Goal: Transaction & Acquisition: Purchase product/service

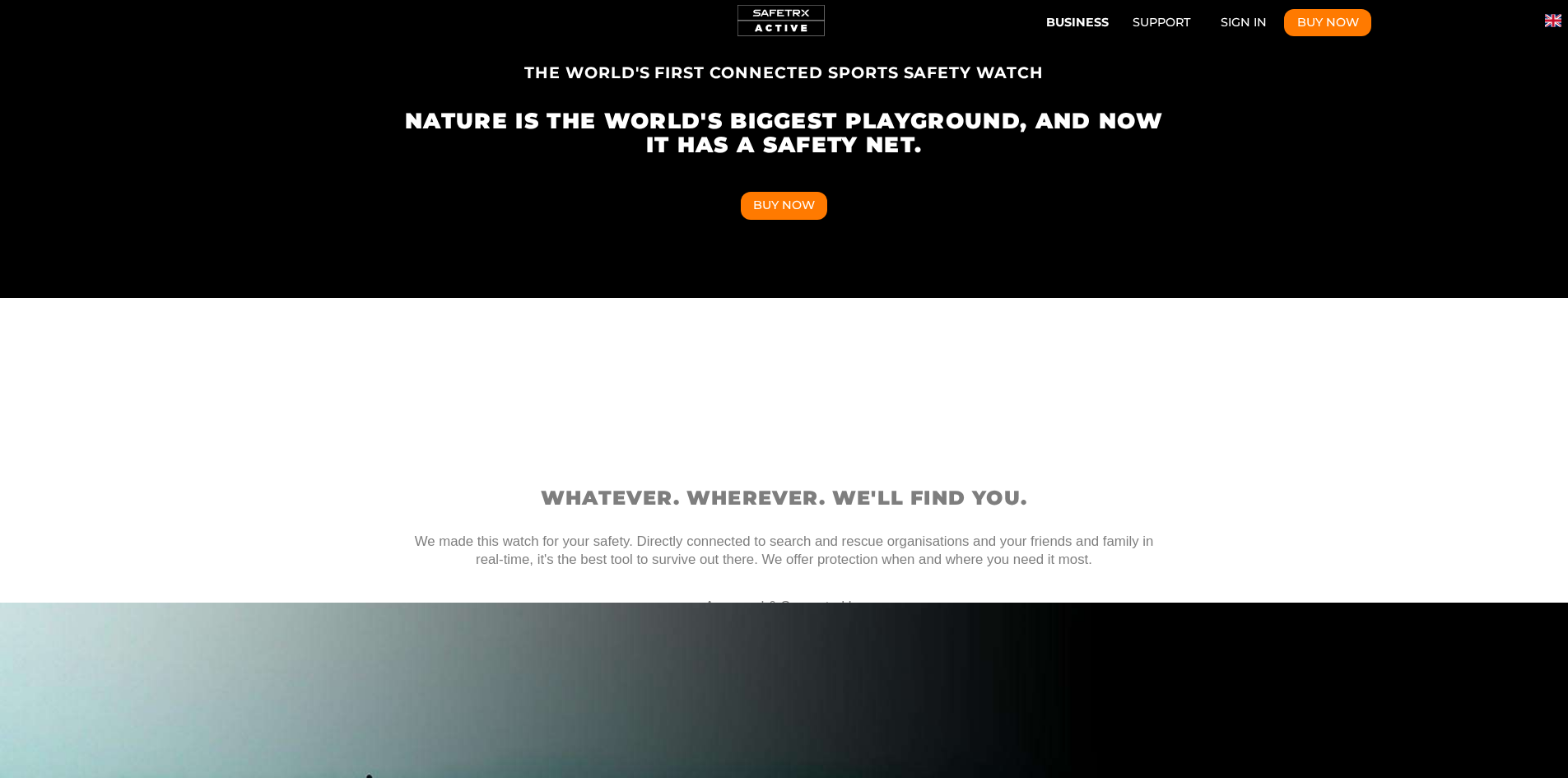
scroll to position [659, 0]
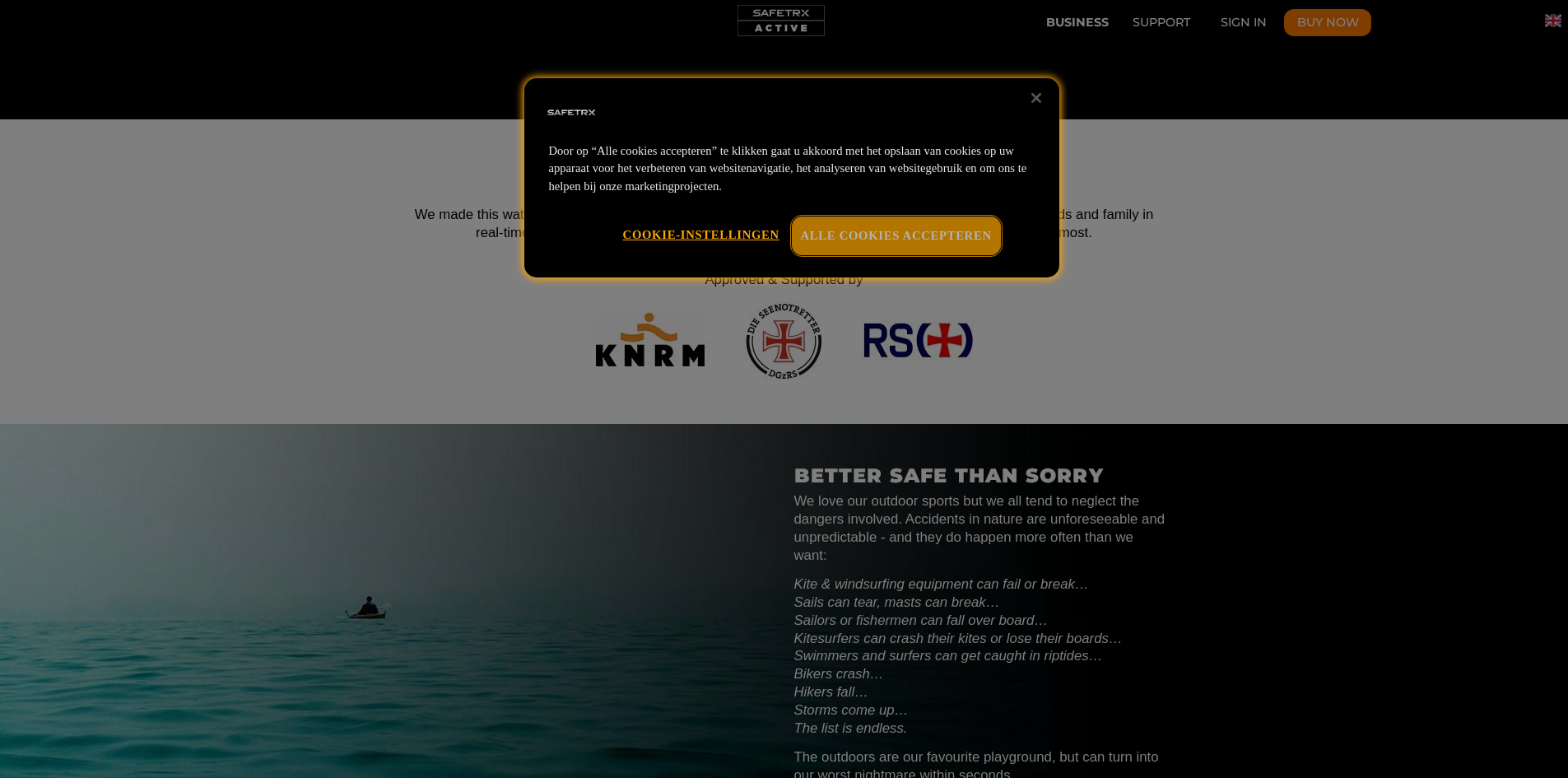
click at [938, 234] on button "Alle cookies accepteren" at bounding box center [896, 235] width 209 height 38
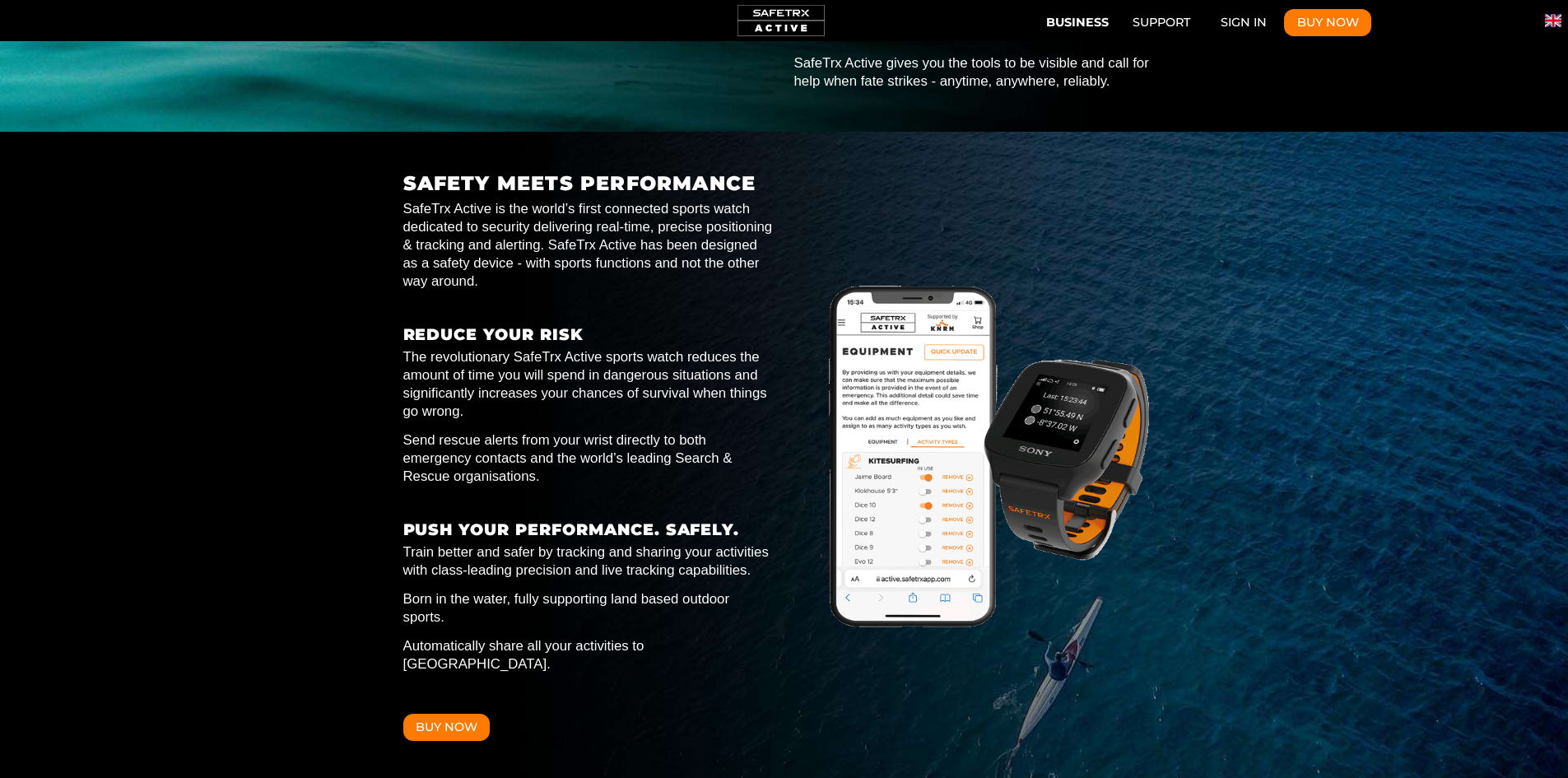
scroll to position [0, 1524]
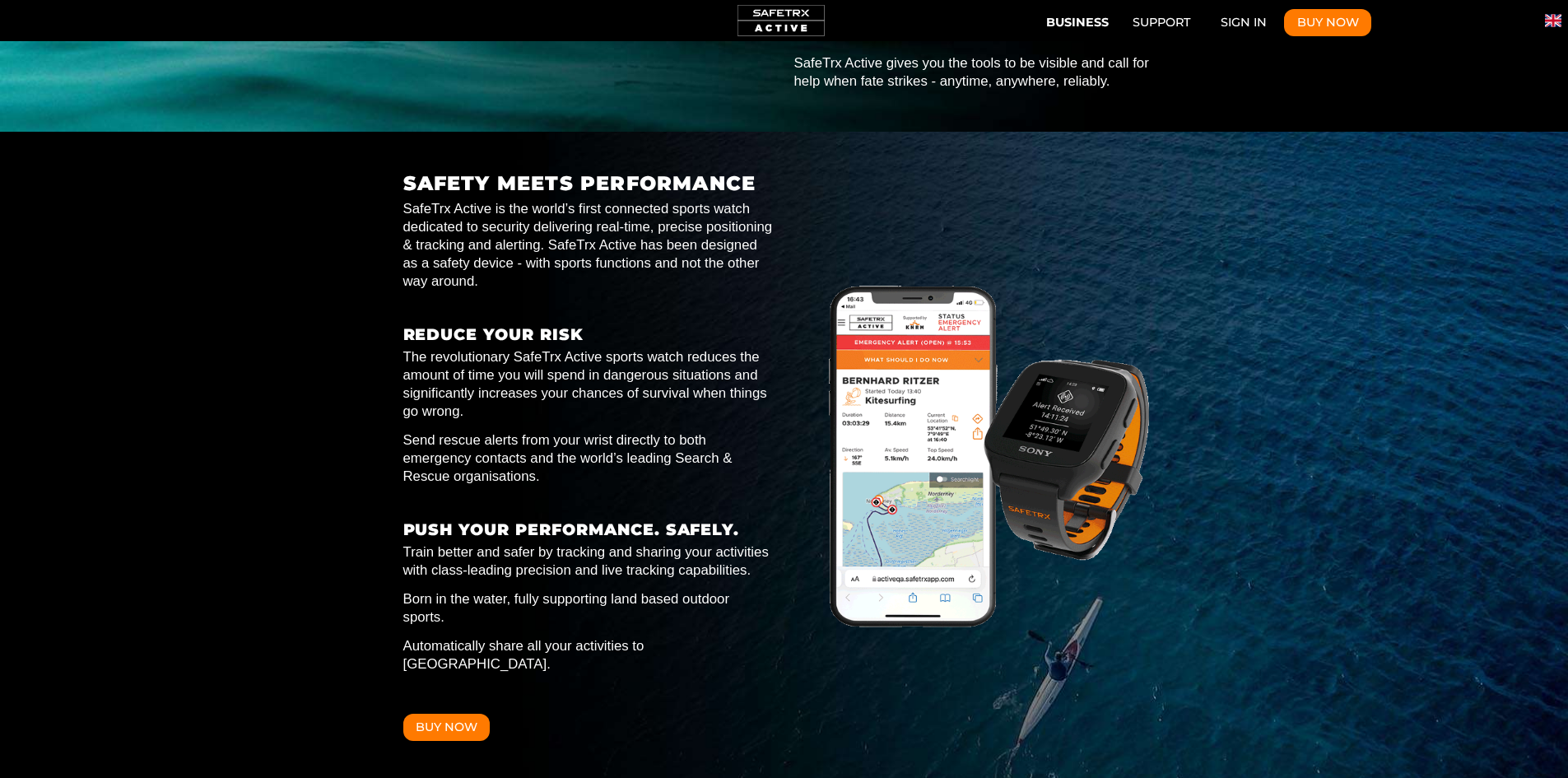
click at [681, 480] on div "SAFETY MEETS PERFORMANCE SafeTrx Active is the world’s first connected sports w…" at bounding box center [589, 457] width 371 height 568
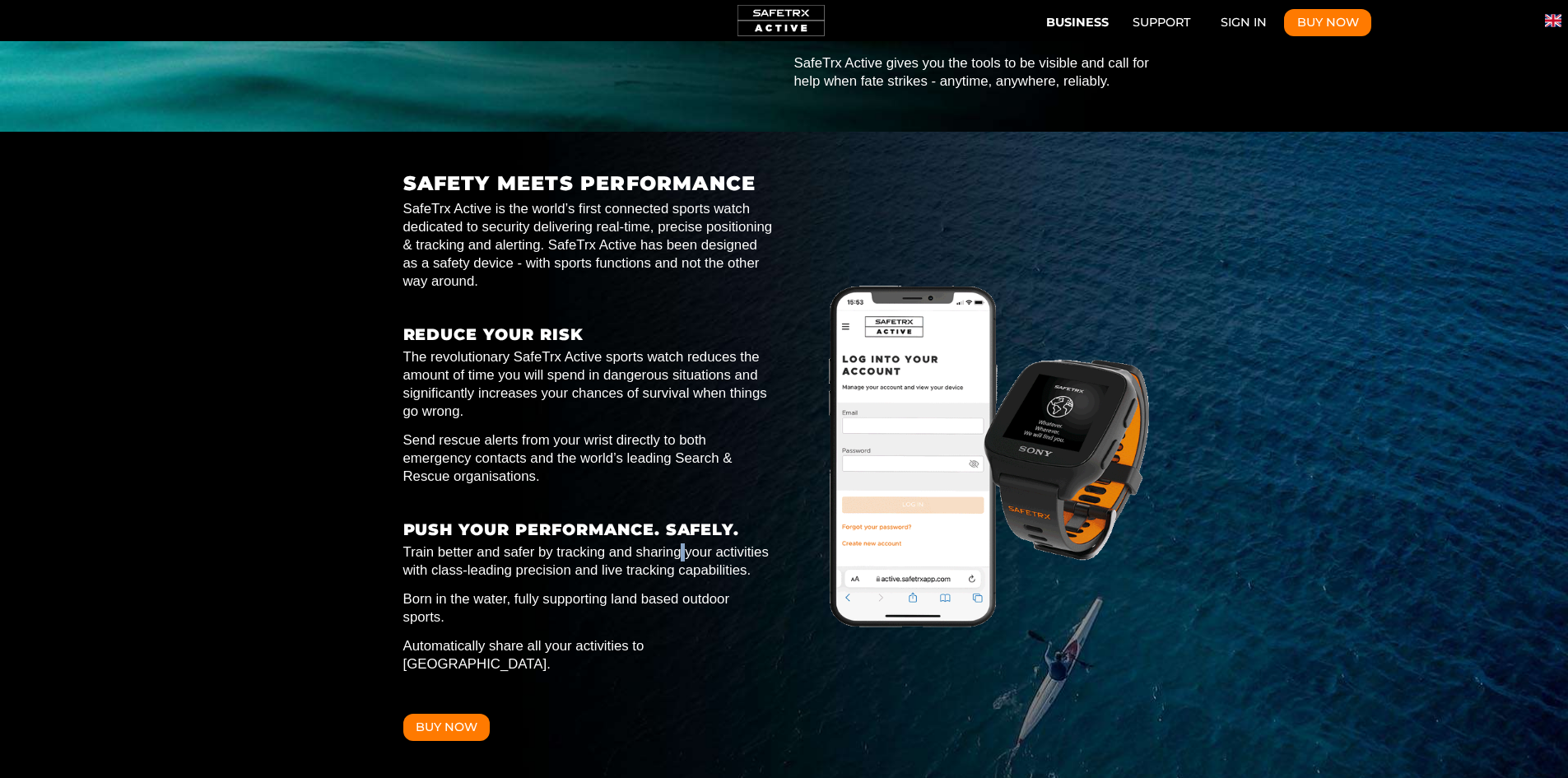
click at [681, 480] on div "SAFETY MEETS PERFORMANCE SafeTrx Active is the world’s first connected sports w…" at bounding box center [589, 457] width 371 height 568
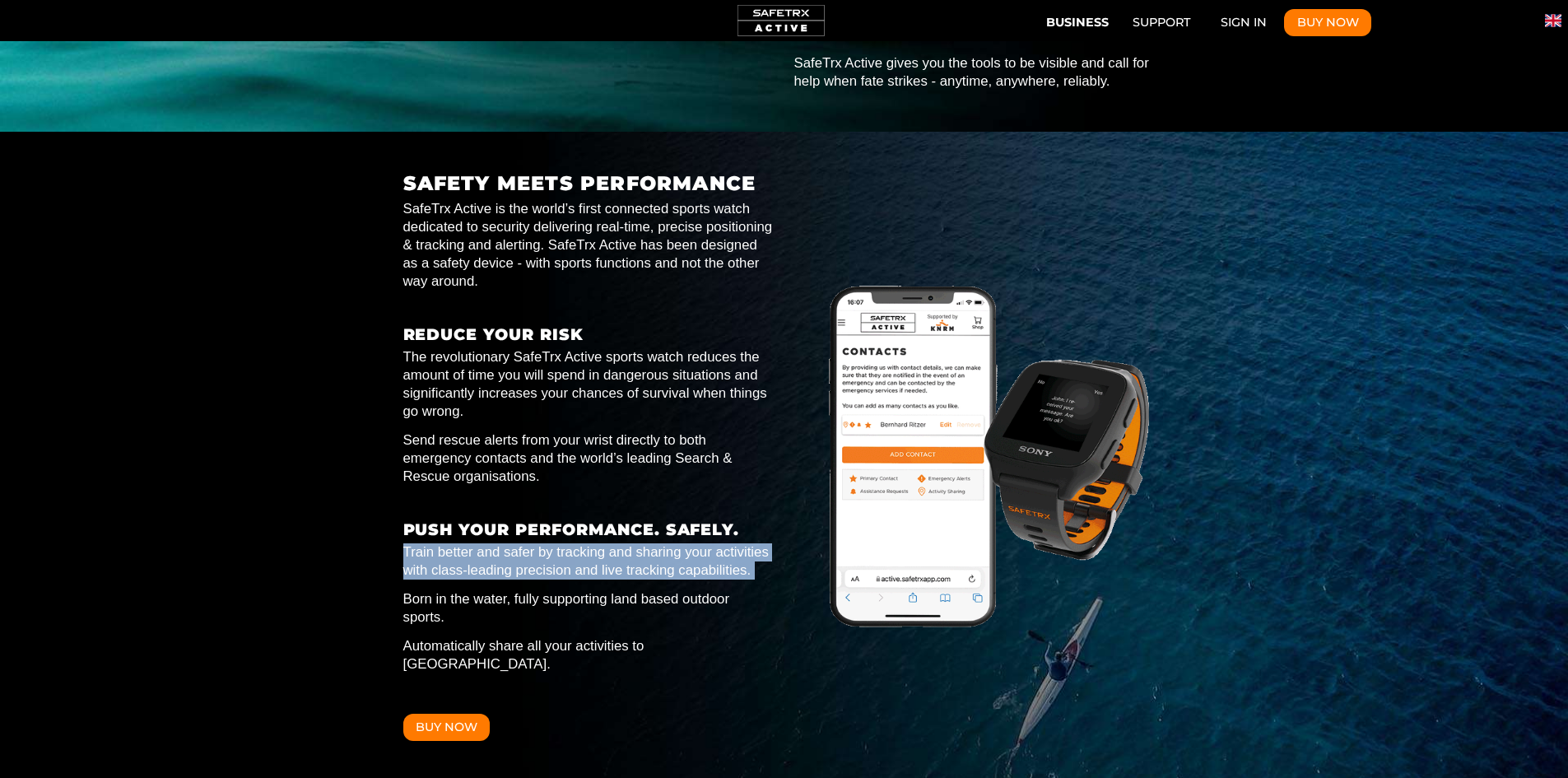
click at [681, 480] on div "SAFETY MEETS PERFORMANCE SafeTrx Active is the world’s first connected sports w…" at bounding box center [589, 457] width 371 height 568
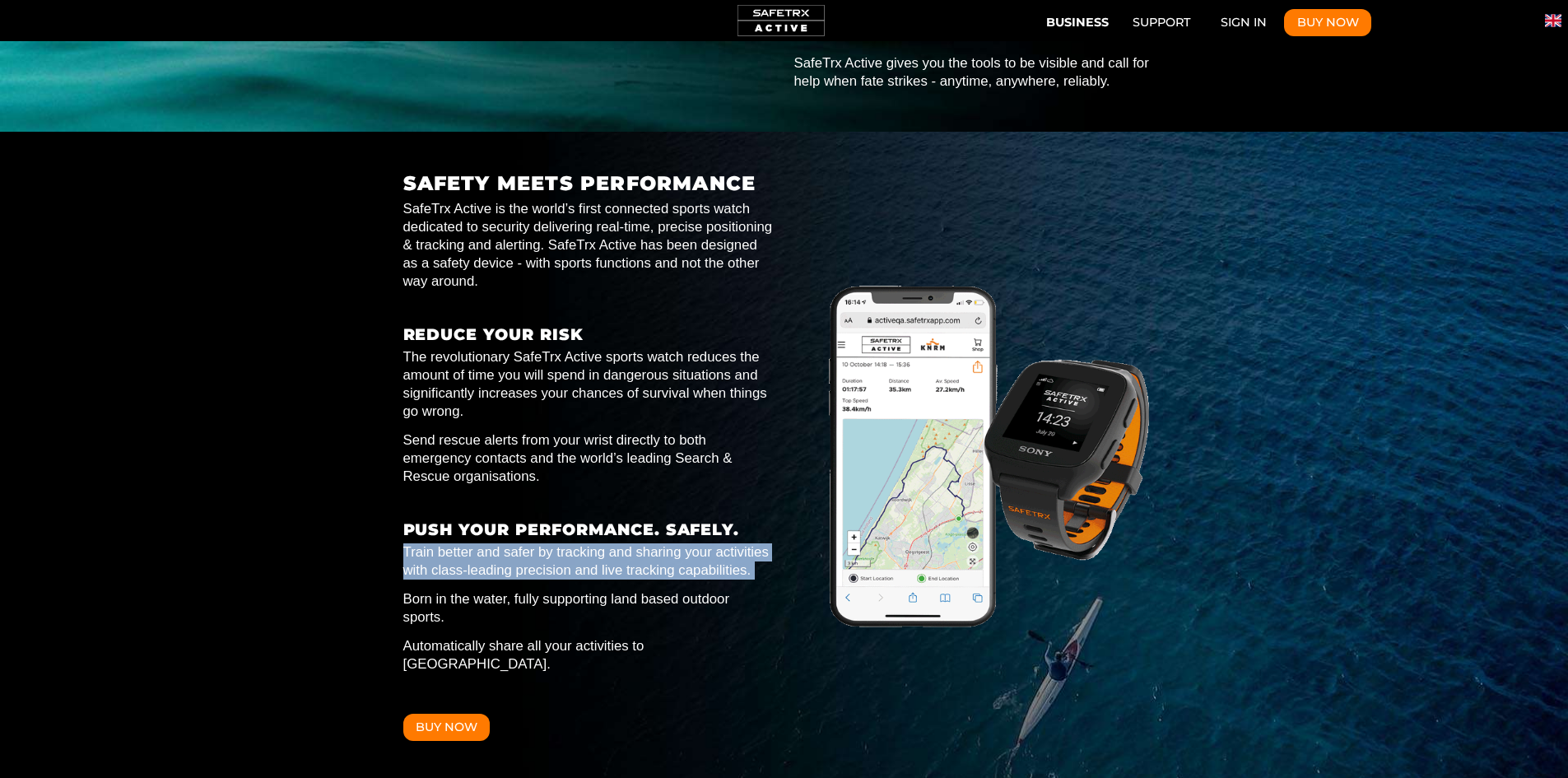
click at [682, 544] on p "Train better and safer by tracking and sharing your activities with class-leadi…" at bounding box center [589, 562] width 371 height 36
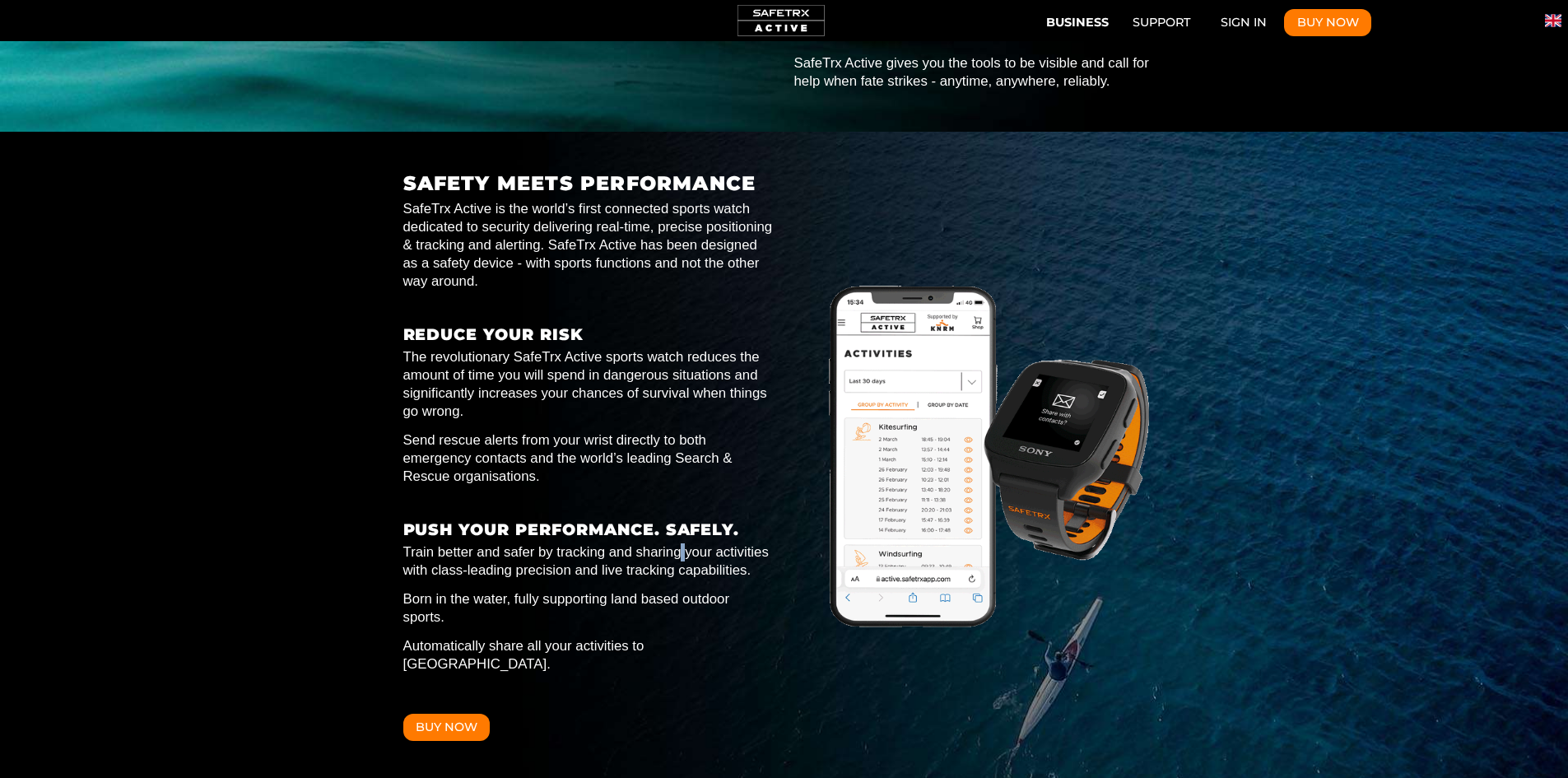
click at [682, 544] on p "Train better and safer by tracking and sharing your activities with class-leadi…" at bounding box center [589, 562] width 371 height 36
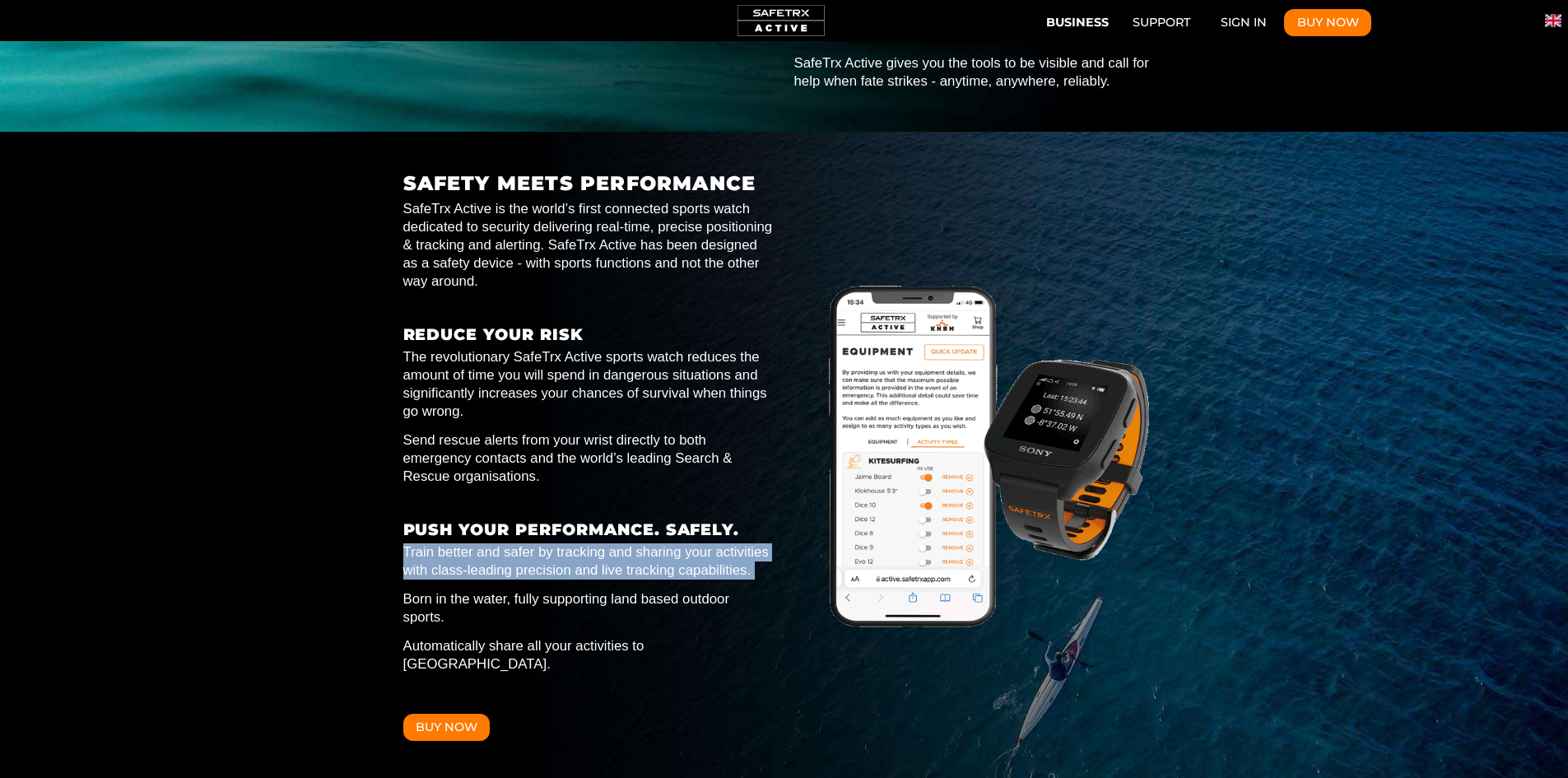
click at [682, 544] on p "Train better and safer by tracking and sharing your activities with class-leadi…" at bounding box center [589, 562] width 371 height 36
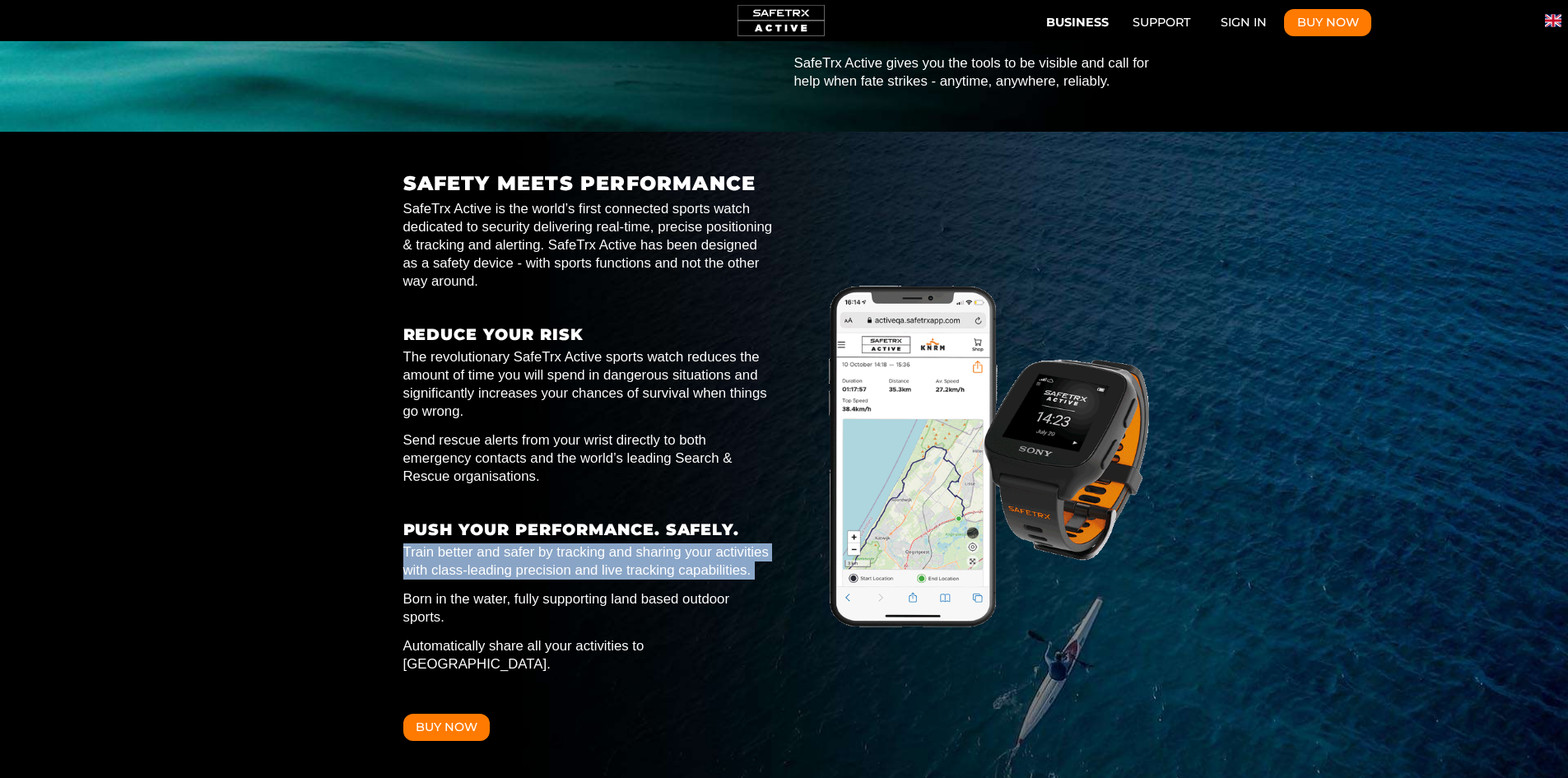
click at [682, 544] on p "Train better and safer by tracking and sharing your activities with class-leadi…" at bounding box center [589, 562] width 371 height 36
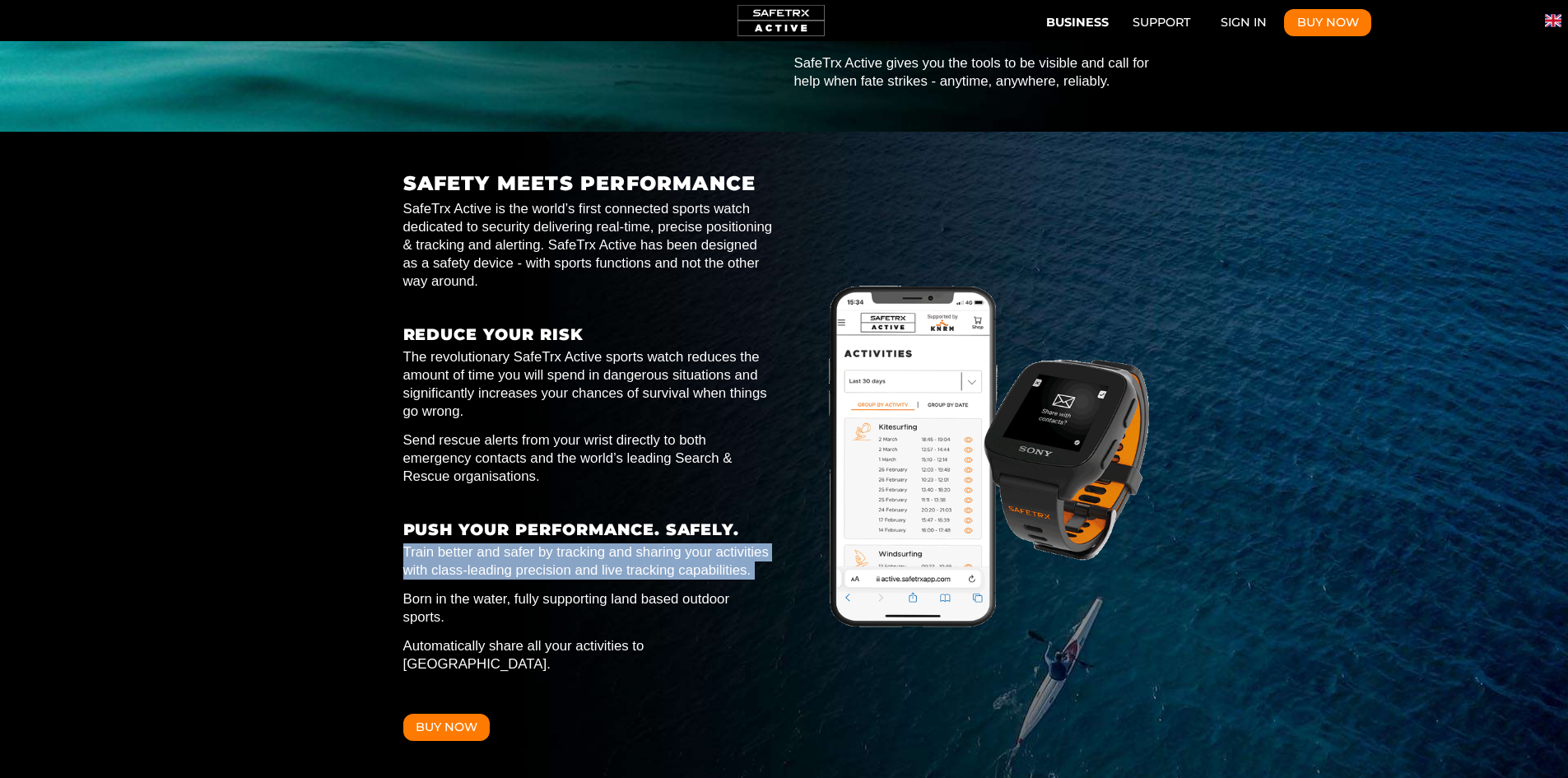
click at [682, 544] on p "Train better and safer by tracking and sharing your activities with class-leadi…" at bounding box center [589, 562] width 371 height 36
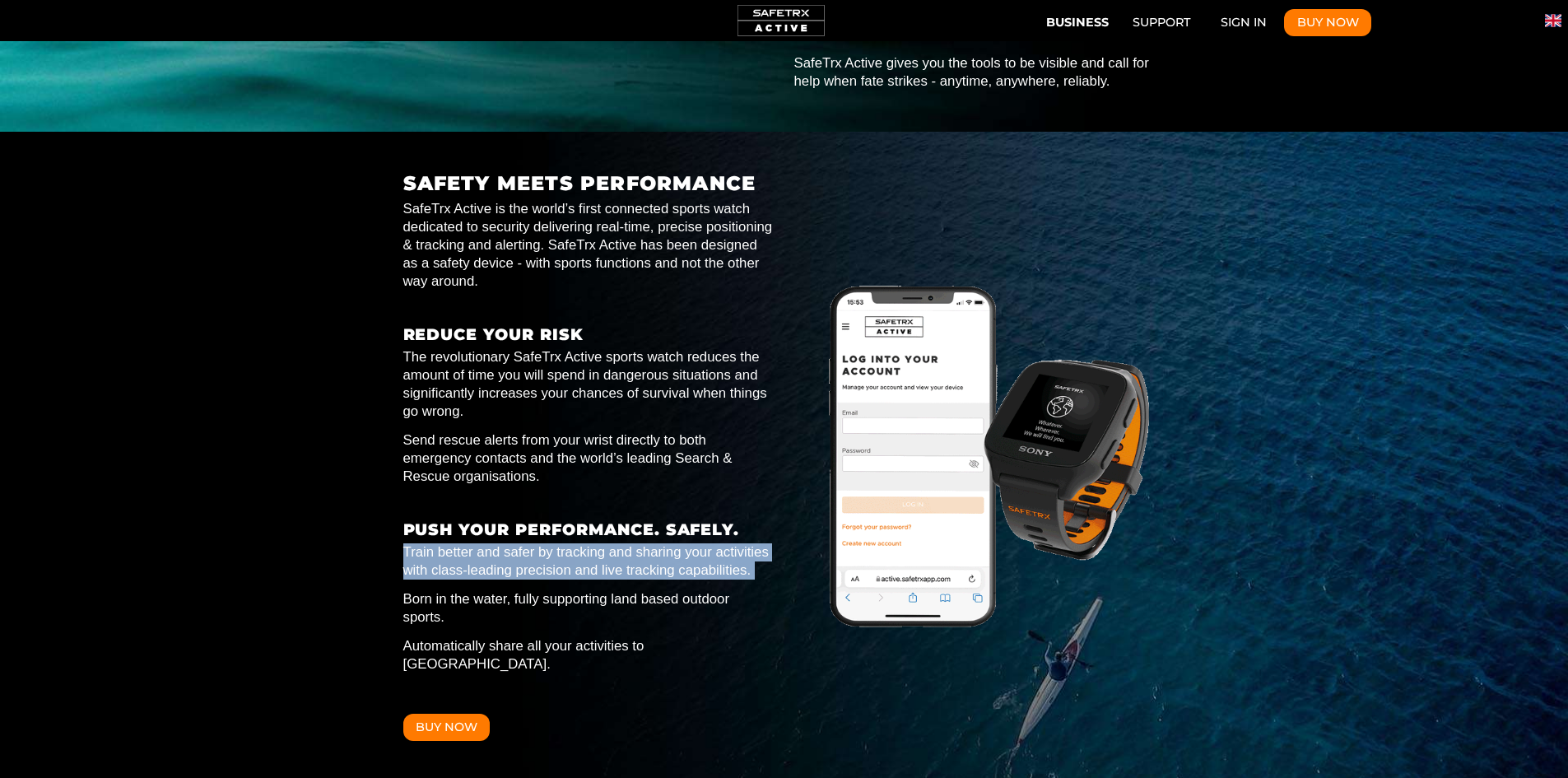
click at [682, 544] on p "Train better and safer by tracking and sharing your activities with class-leadi…" at bounding box center [589, 562] width 371 height 36
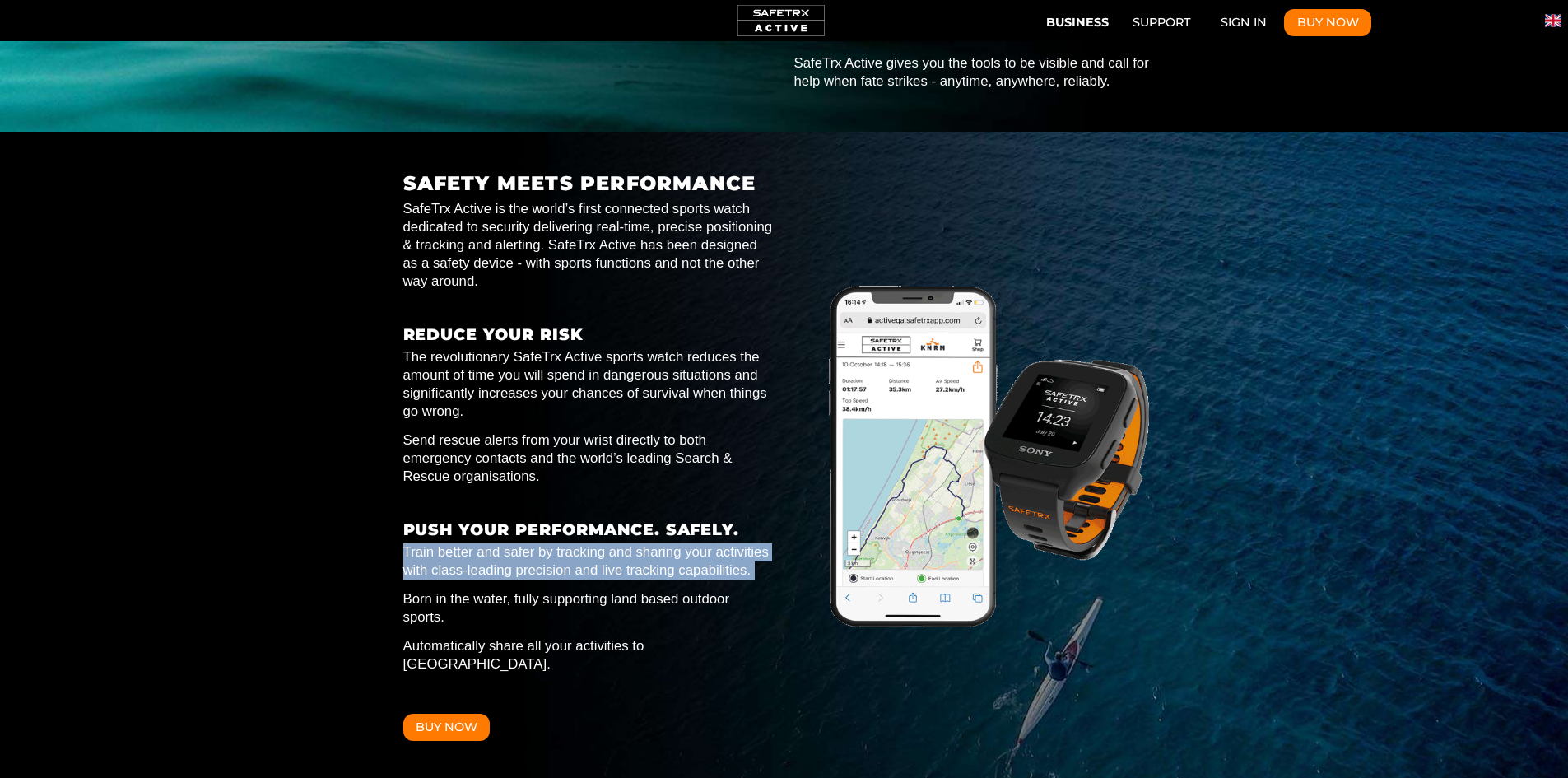
click at [682, 544] on p "Train better and safer by tracking and sharing your activities with class-leadi…" at bounding box center [589, 562] width 371 height 36
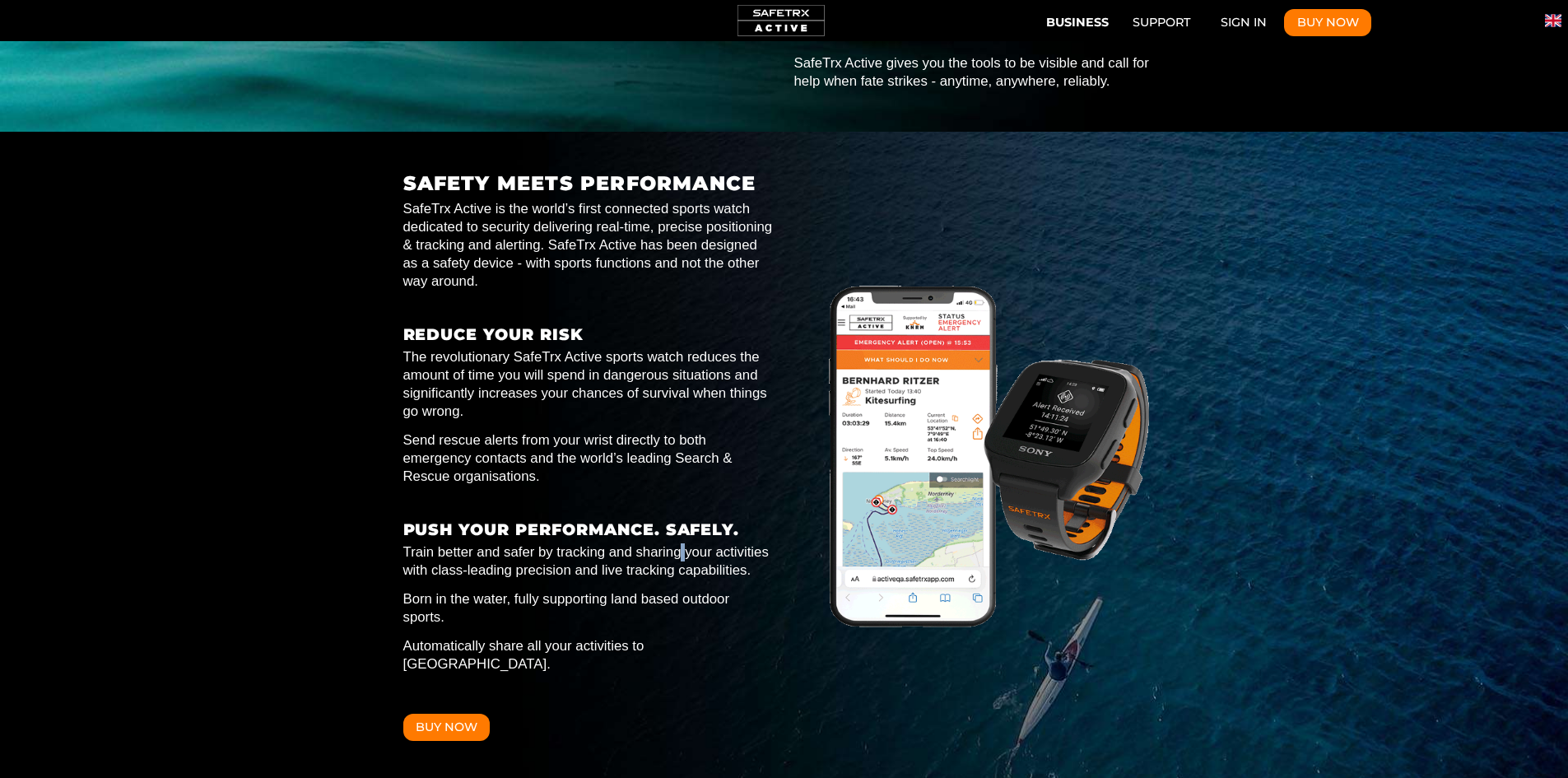
click at [682, 544] on p "Train better and safer by tracking and sharing your activities with class-leadi…" at bounding box center [589, 562] width 371 height 36
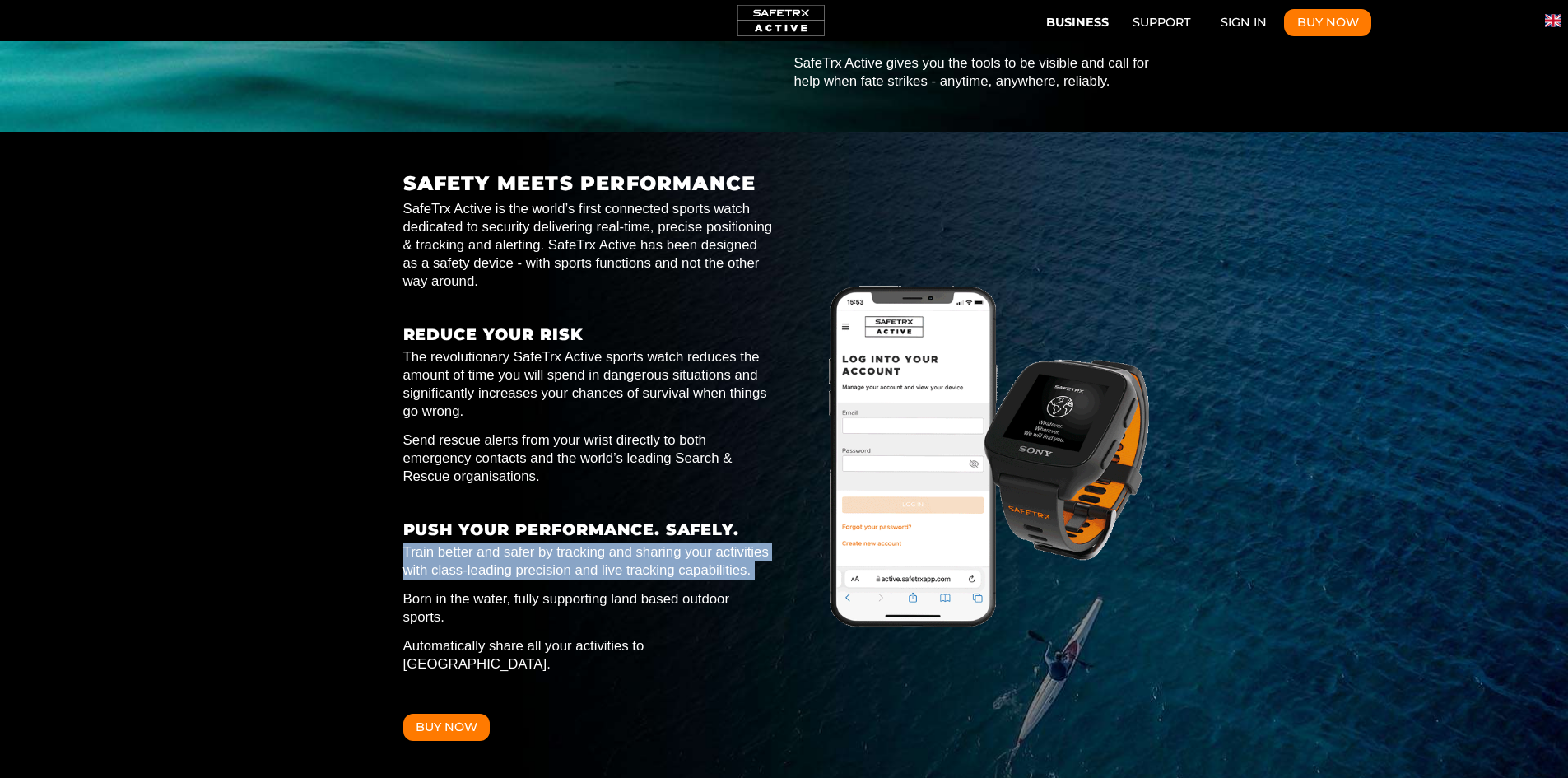
click at [682, 544] on p "Train better and safer by tracking and sharing your activities with class-leadi…" at bounding box center [589, 562] width 371 height 36
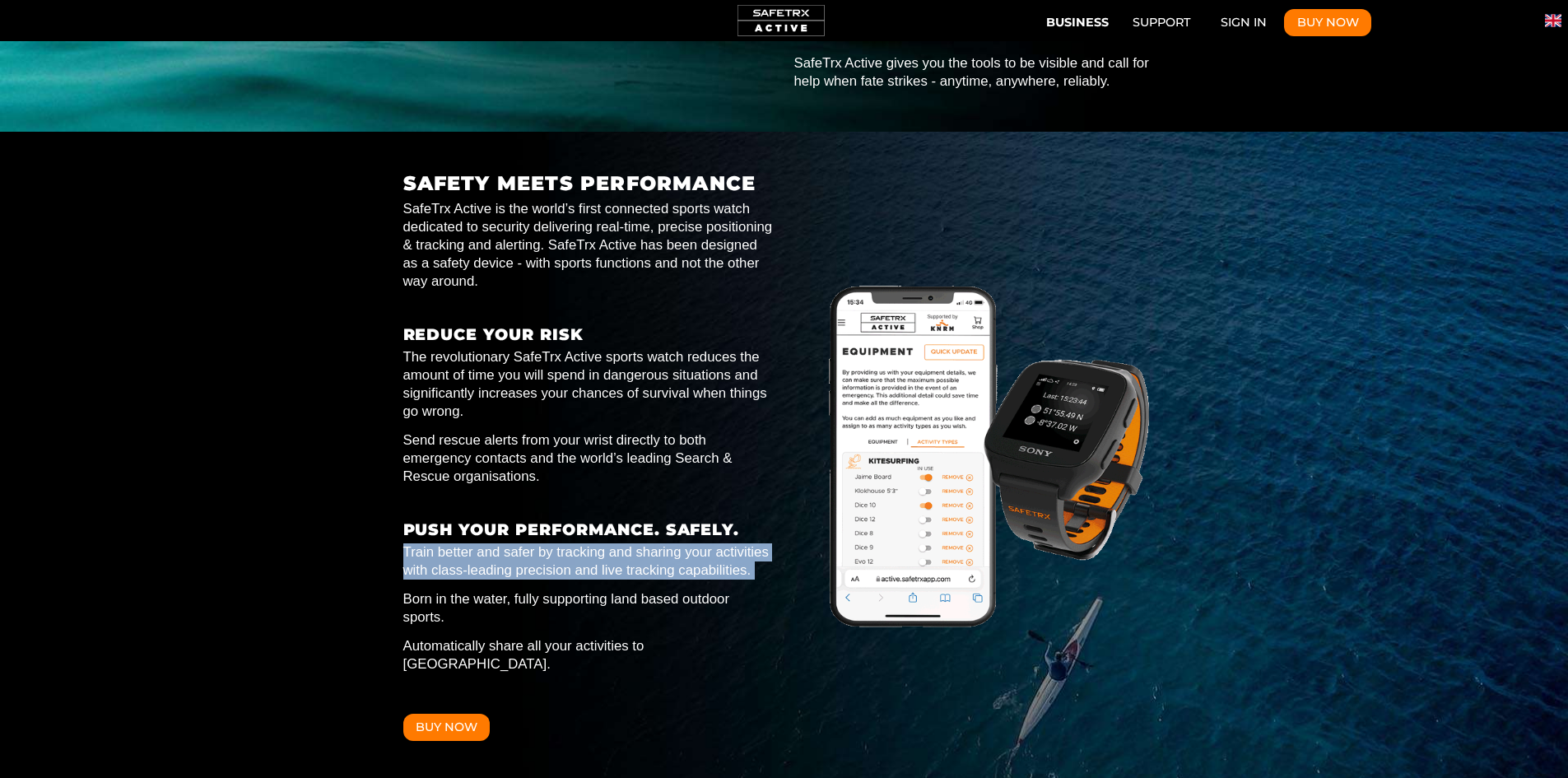
click at [690, 544] on p "Train better and safer by tracking and sharing your activities with class-leadi…" at bounding box center [589, 562] width 371 height 36
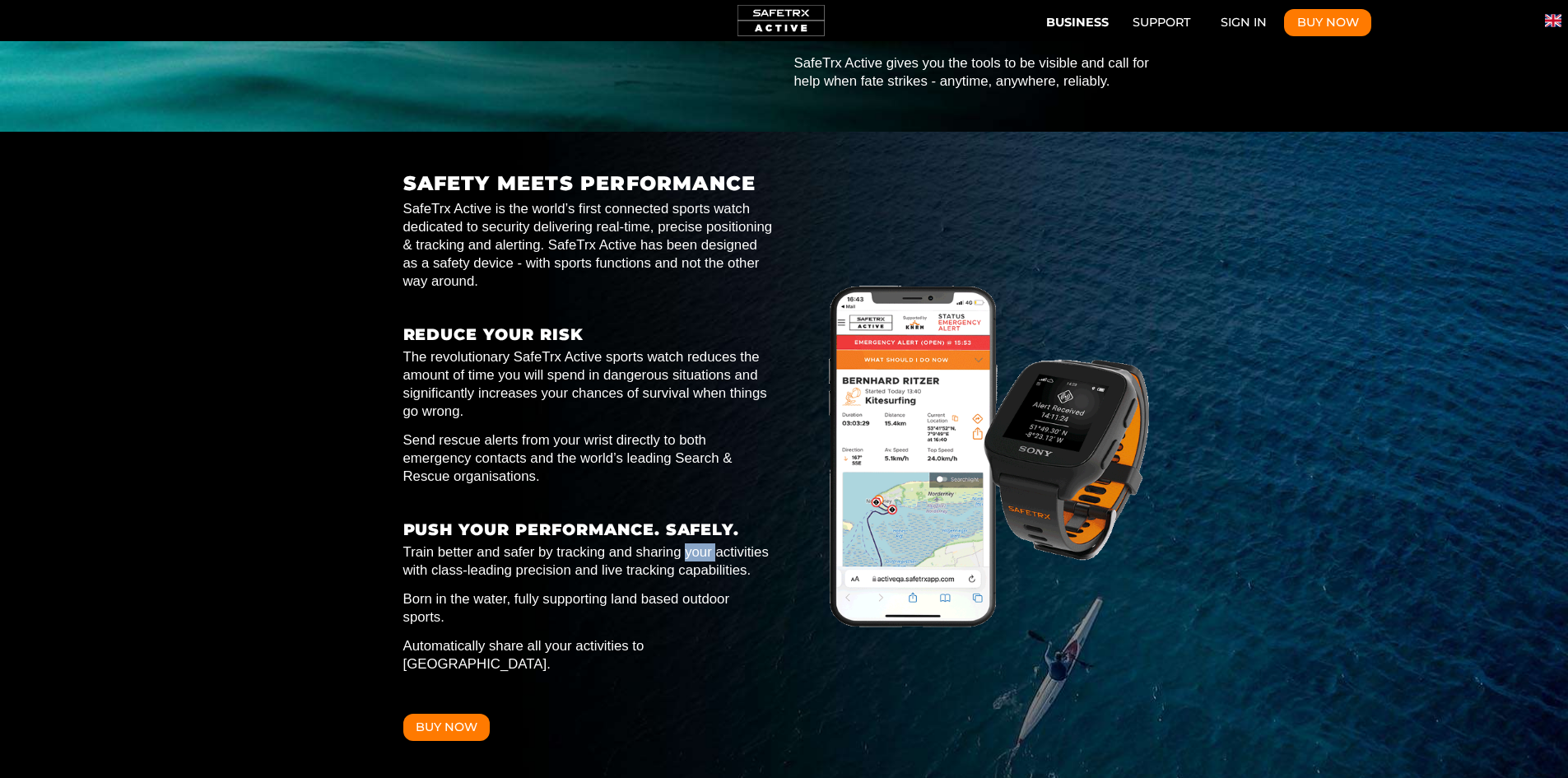
click at [690, 544] on p "Train better and safer by tracking and sharing your activities with class-leadi…" at bounding box center [589, 562] width 371 height 36
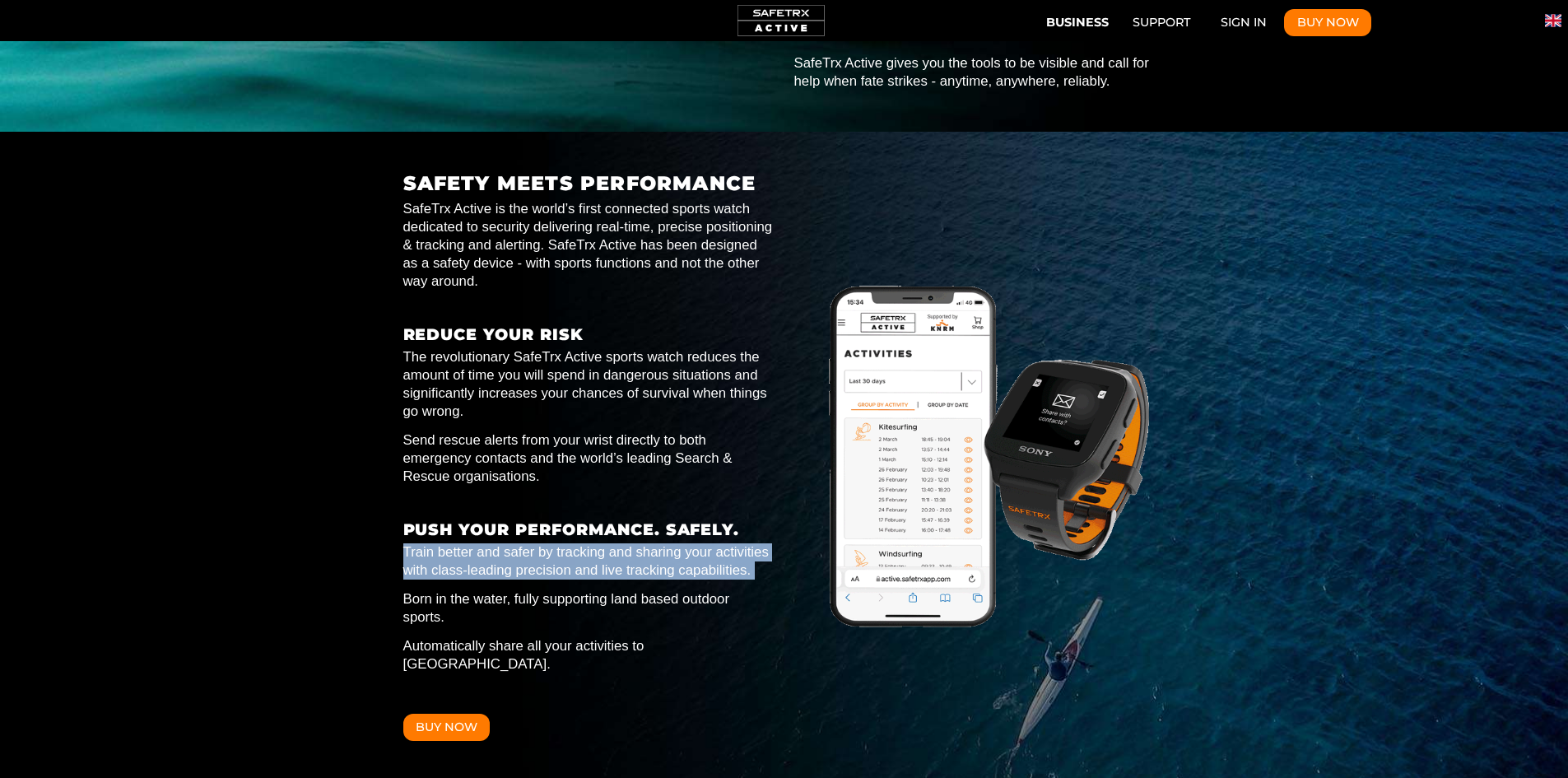
click at [690, 544] on p "Train better and safer by tracking and sharing your activities with class-leadi…" at bounding box center [589, 562] width 371 height 36
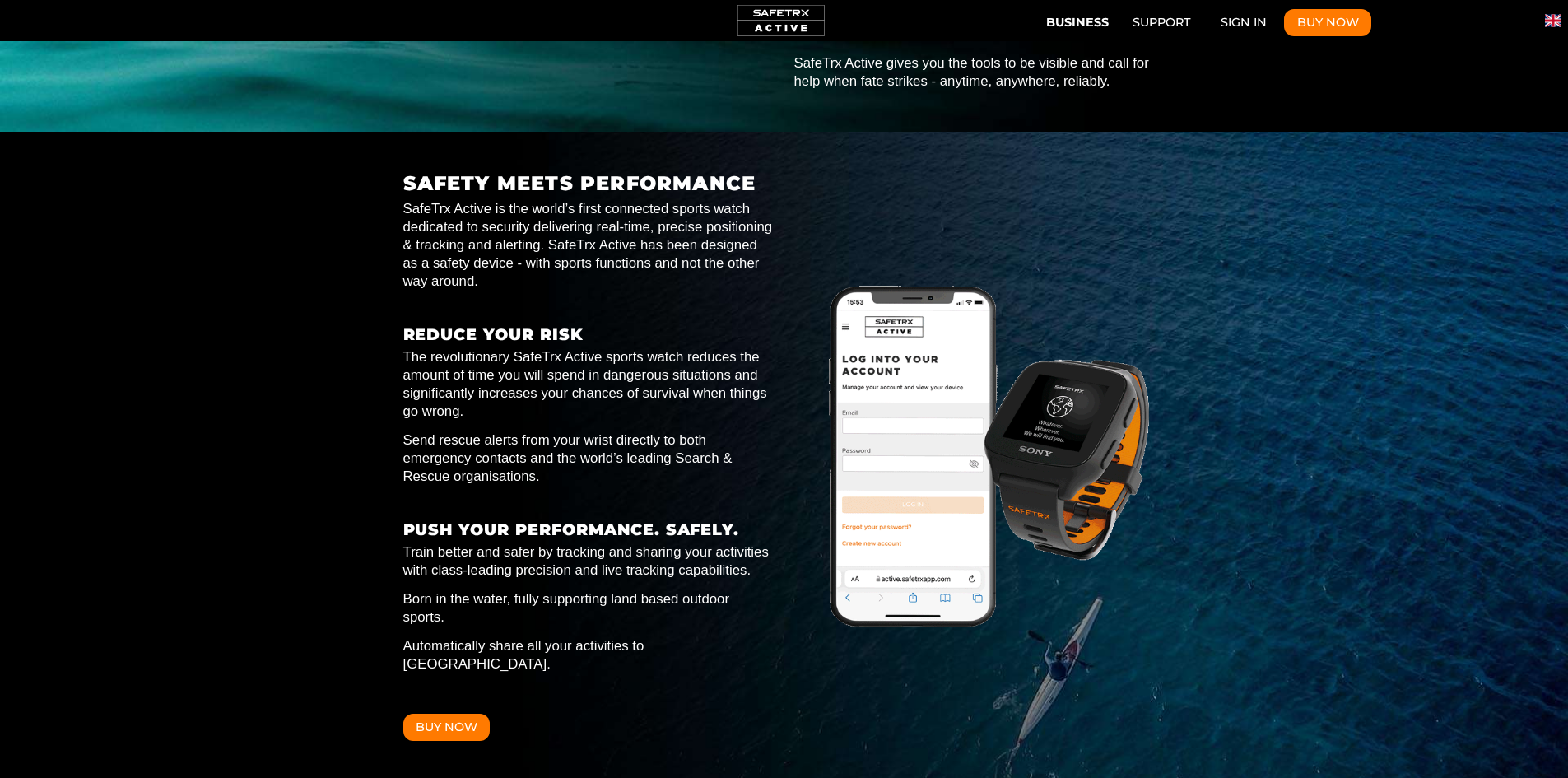
click at [693, 590] on p "Born in the water, fully supporting land based outdoor sports." at bounding box center [589, 608] width 371 height 36
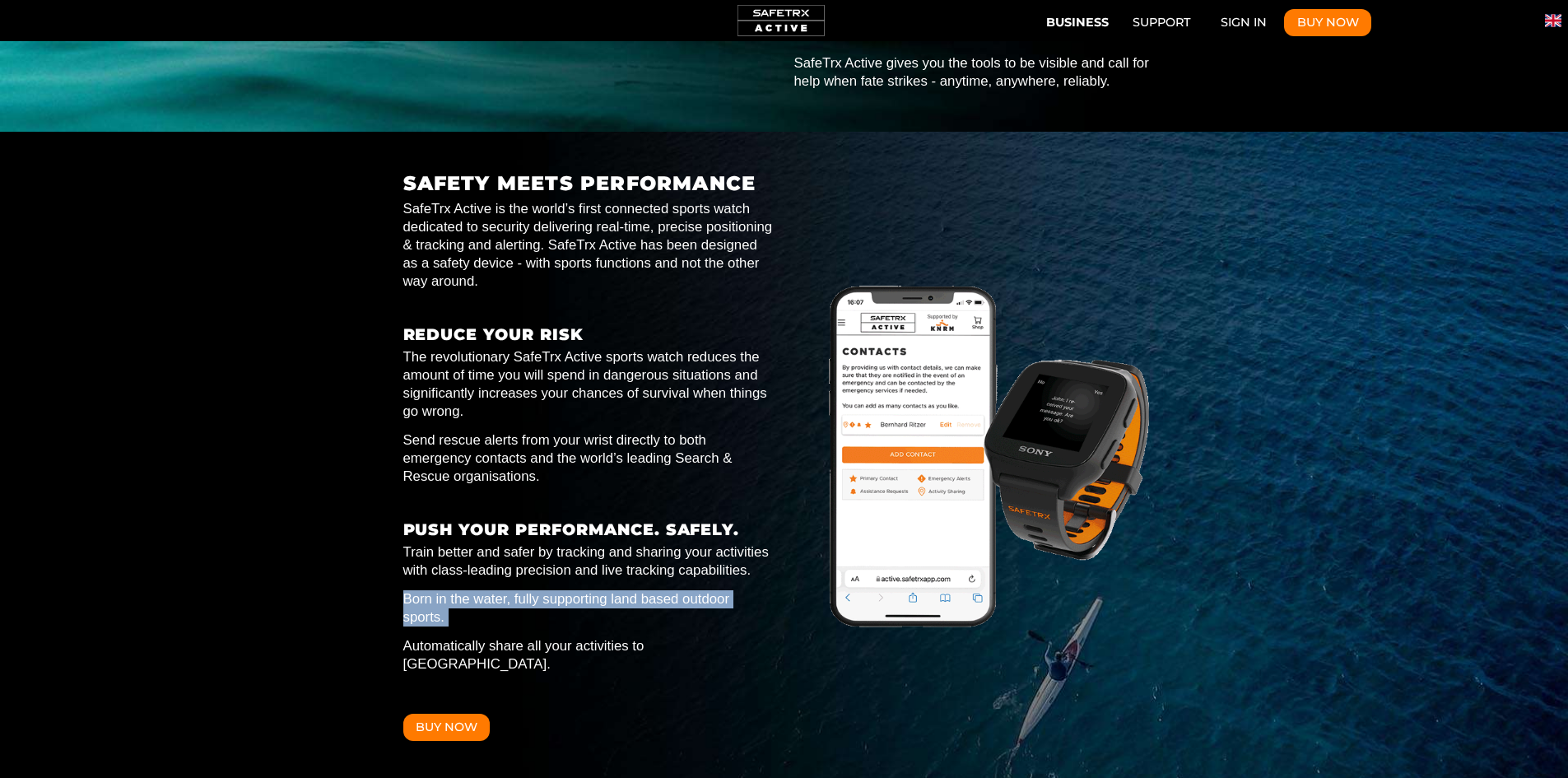
click at [693, 590] on p "Born in the water, fully supporting land based outdoor sports." at bounding box center [589, 608] width 371 height 36
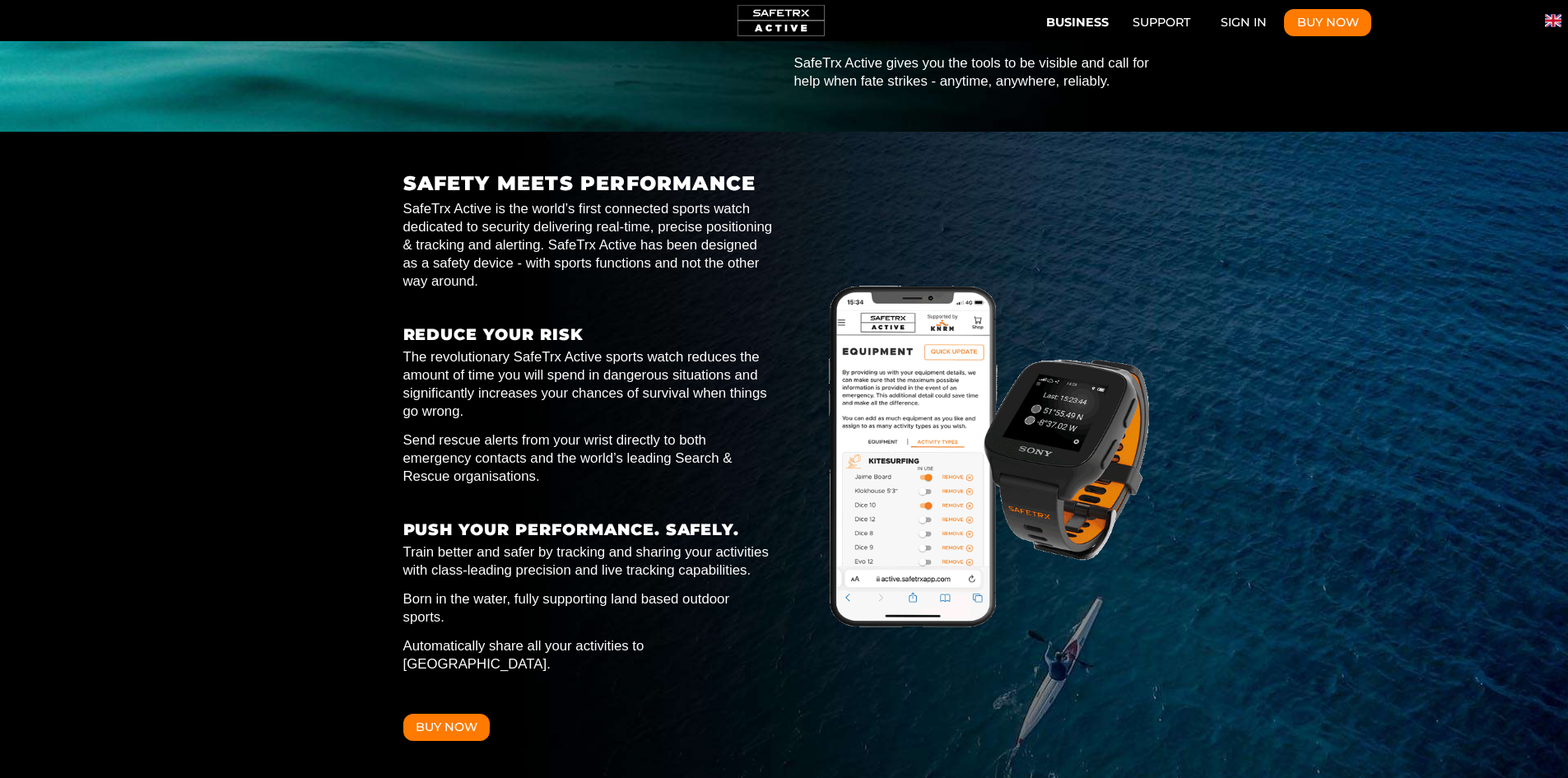
click at [702, 638] on p "Automatically share all your activities to [GEOGRAPHIC_DATA]." at bounding box center [589, 655] width 371 height 36
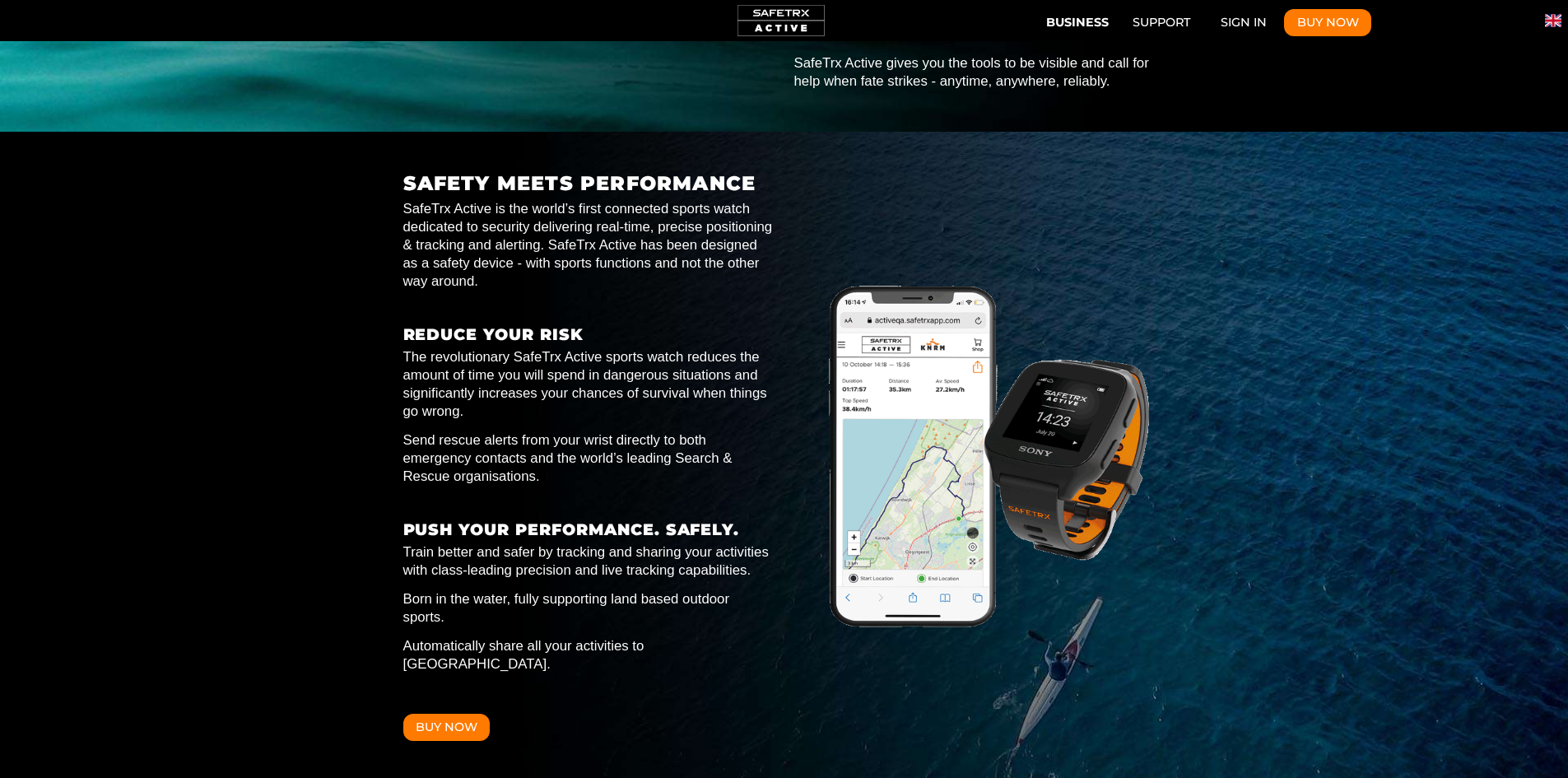
scroll to position [0, 3811]
click at [702, 638] on p "Automatically share all your activities to [GEOGRAPHIC_DATA]." at bounding box center [589, 655] width 371 height 36
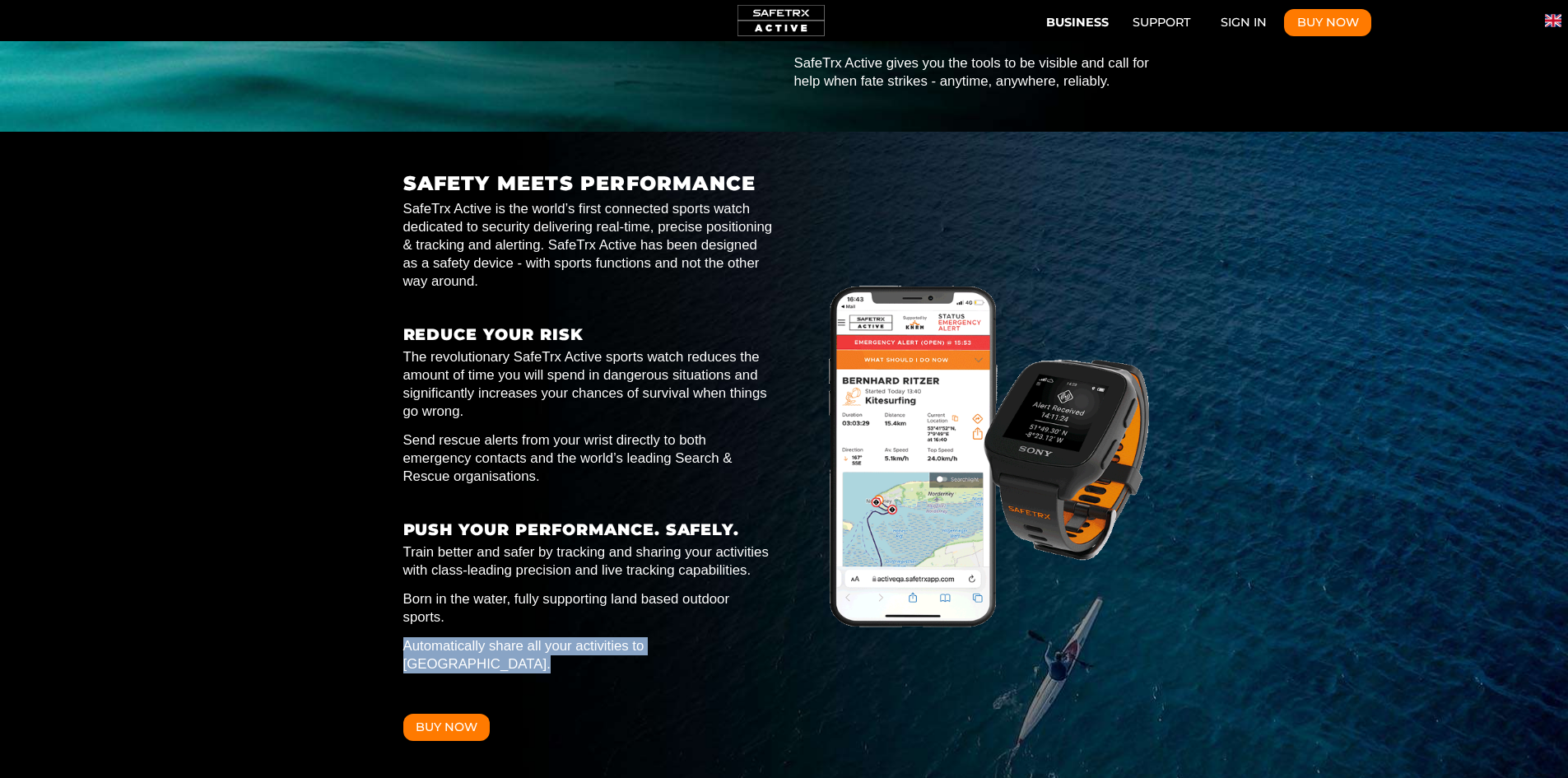
click at [702, 638] on p "Automatically share all your activities to [GEOGRAPHIC_DATA]." at bounding box center [589, 655] width 371 height 36
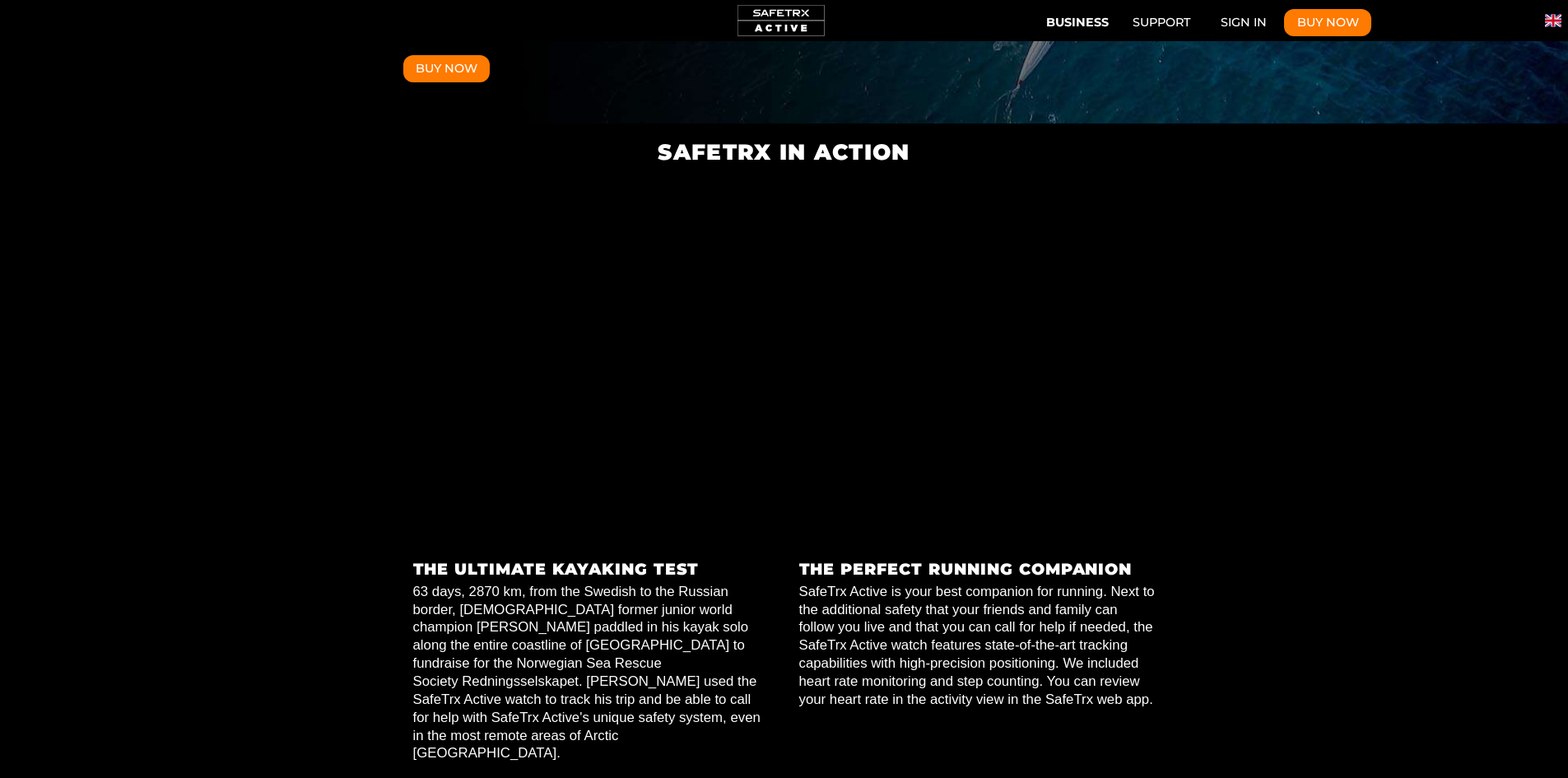
scroll to position [0, 4574]
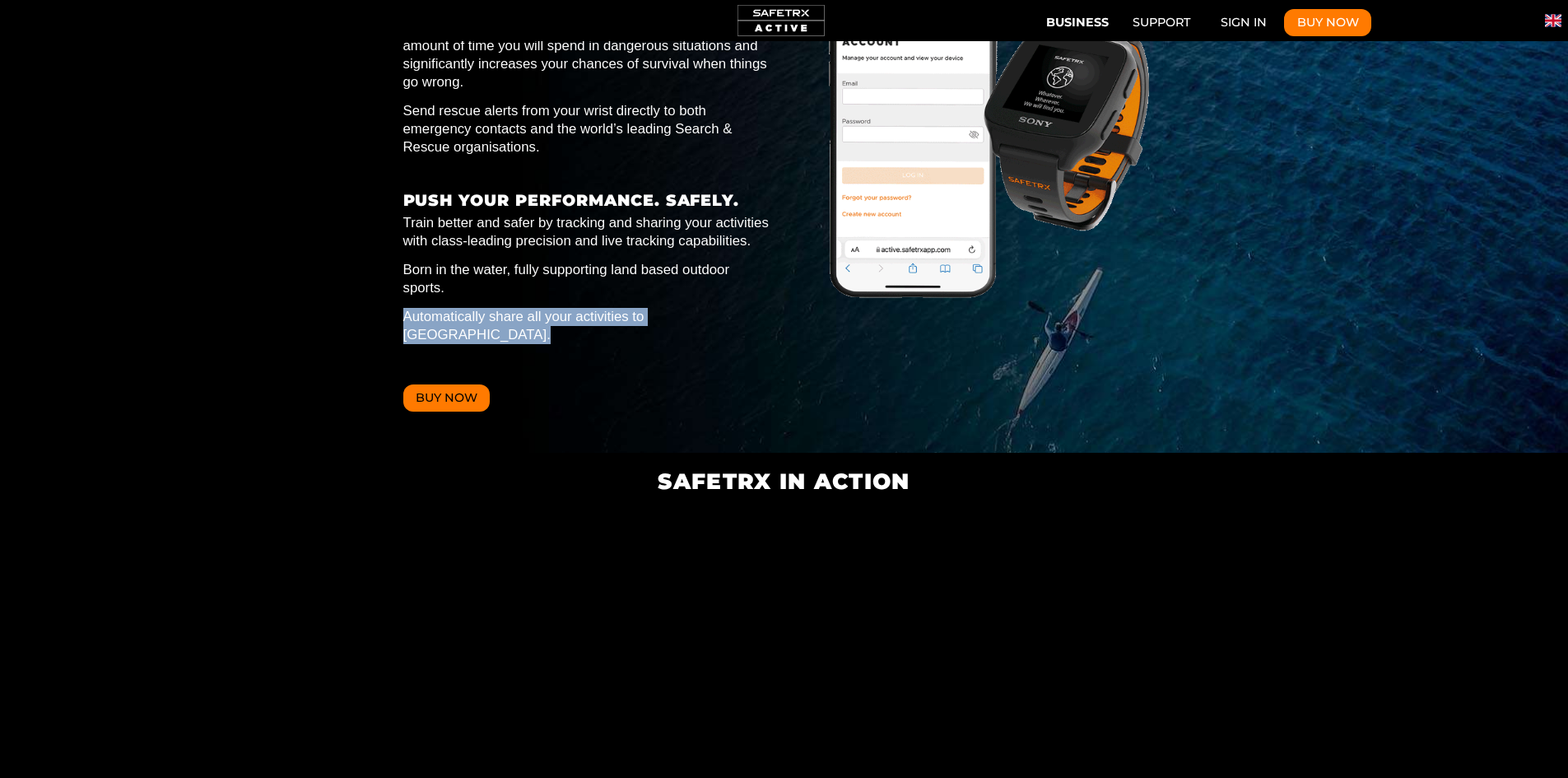
click at [466, 384] on button "Buy Now" at bounding box center [447, 398] width 87 height 28
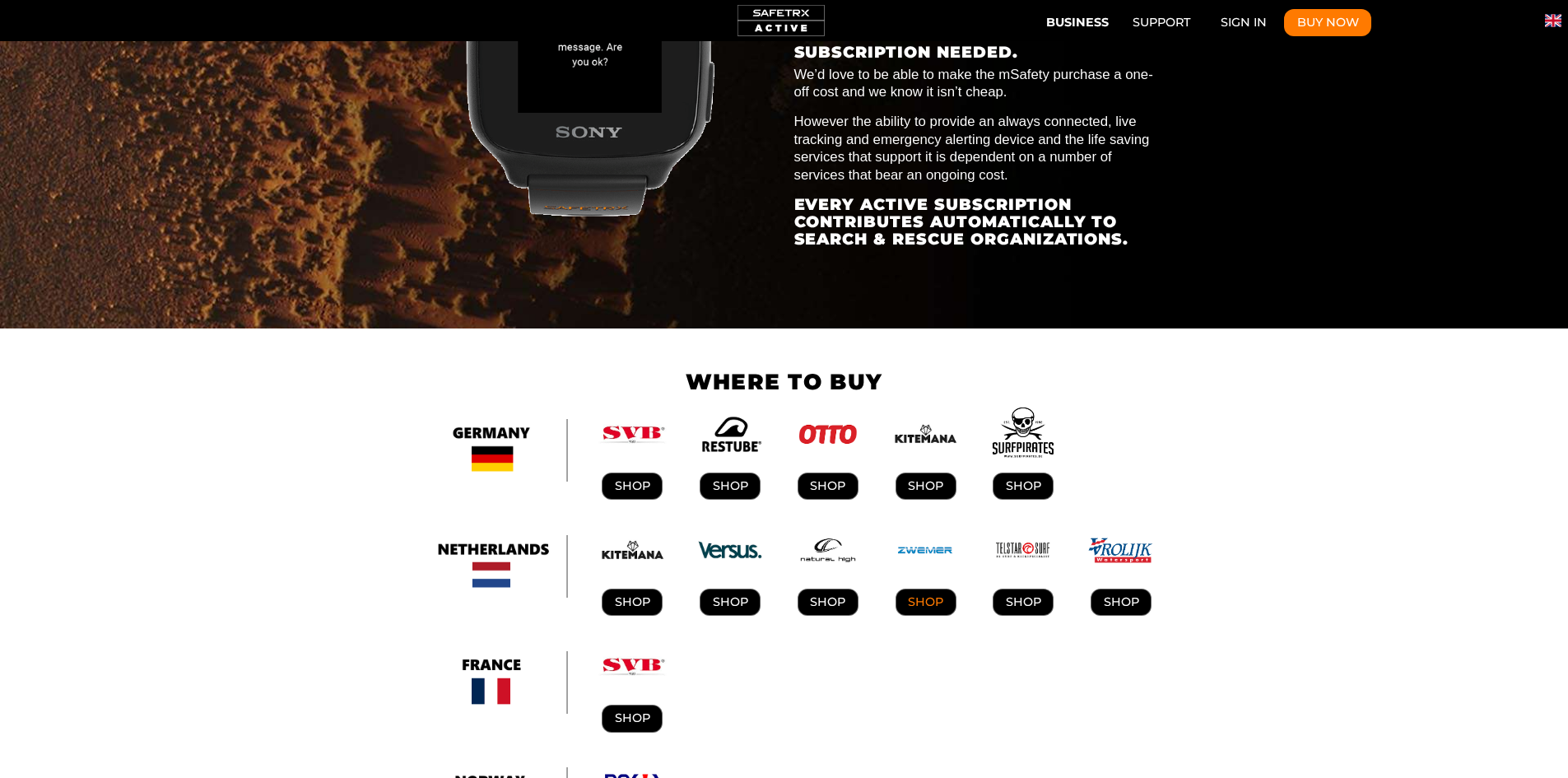
click at [914, 589] on link "SHOP" at bounding box center [926, 603] width 61 height 28
click at [1024, 589] on link "SHOP" at bounding box center [1023, 603] width 61 height 28
drag, startPoint x: 602, startPoint y: 311, endPoint x: 624, endPoint y: 311, distance: 22.0
click at [602, 516] on div "Shop" at bounding box center [632, 565] width 88 height 99
click at [624, 589] on link "Shop" at bounding box center [633, 603] width 61 height 28
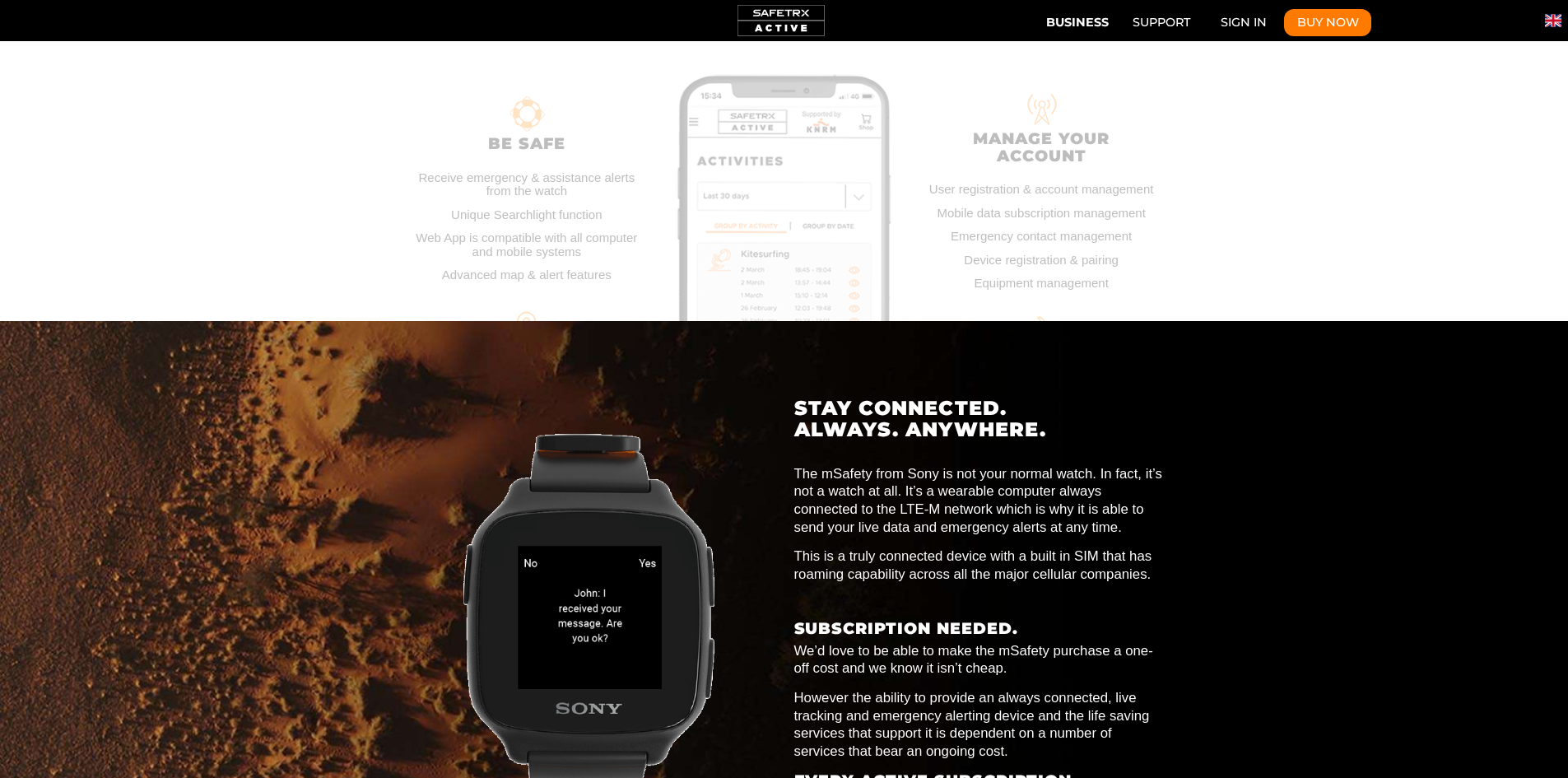
click at [955, 620] on h3 "SUBSCRIPTION NEEDED." at bounding box center [980, 629] width 371 height 18
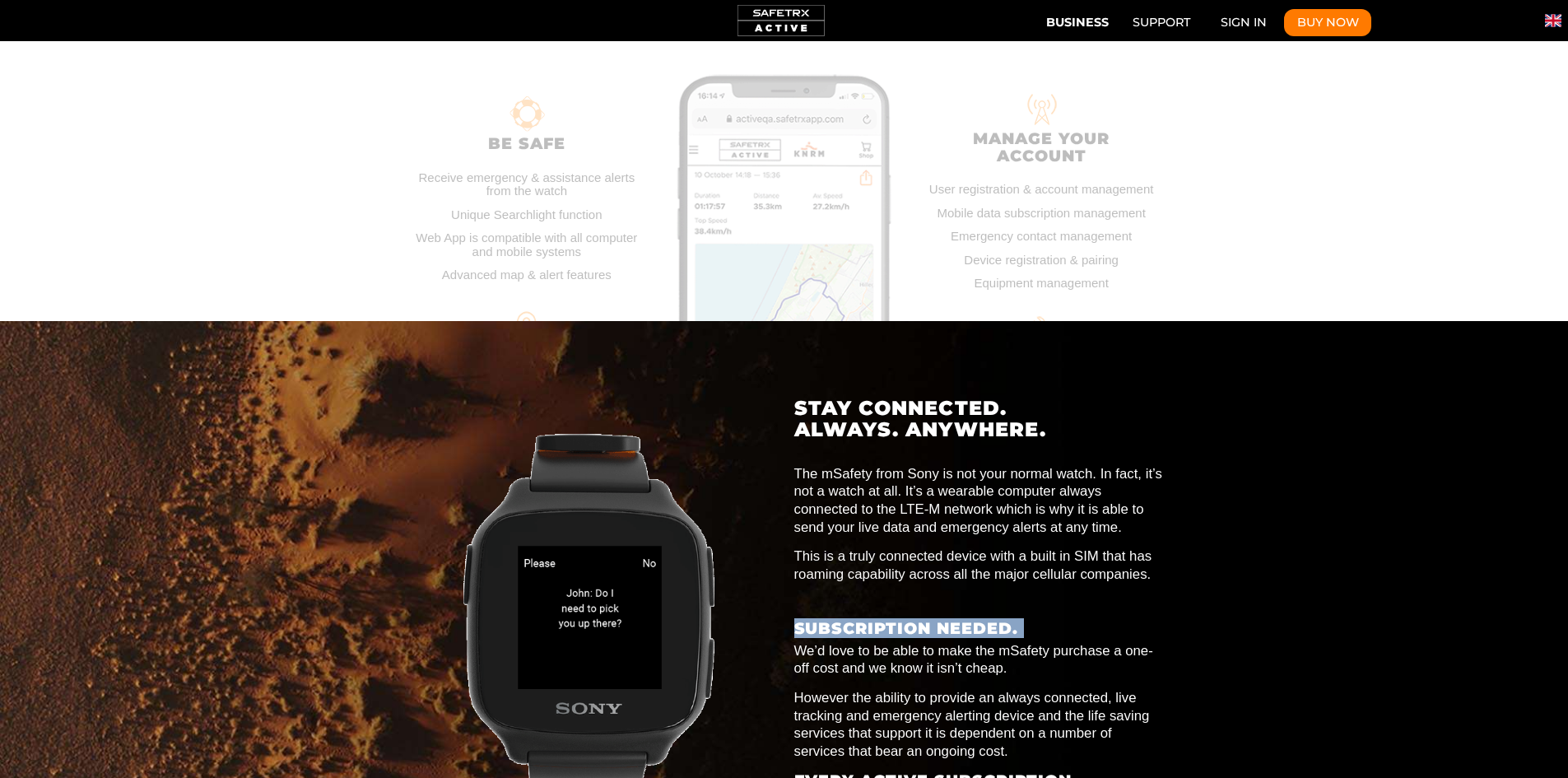
click at [955, 620] on h3 "SUBSCRIPTION NEEDED." at bounding box center [980, 629] width 371 height 18
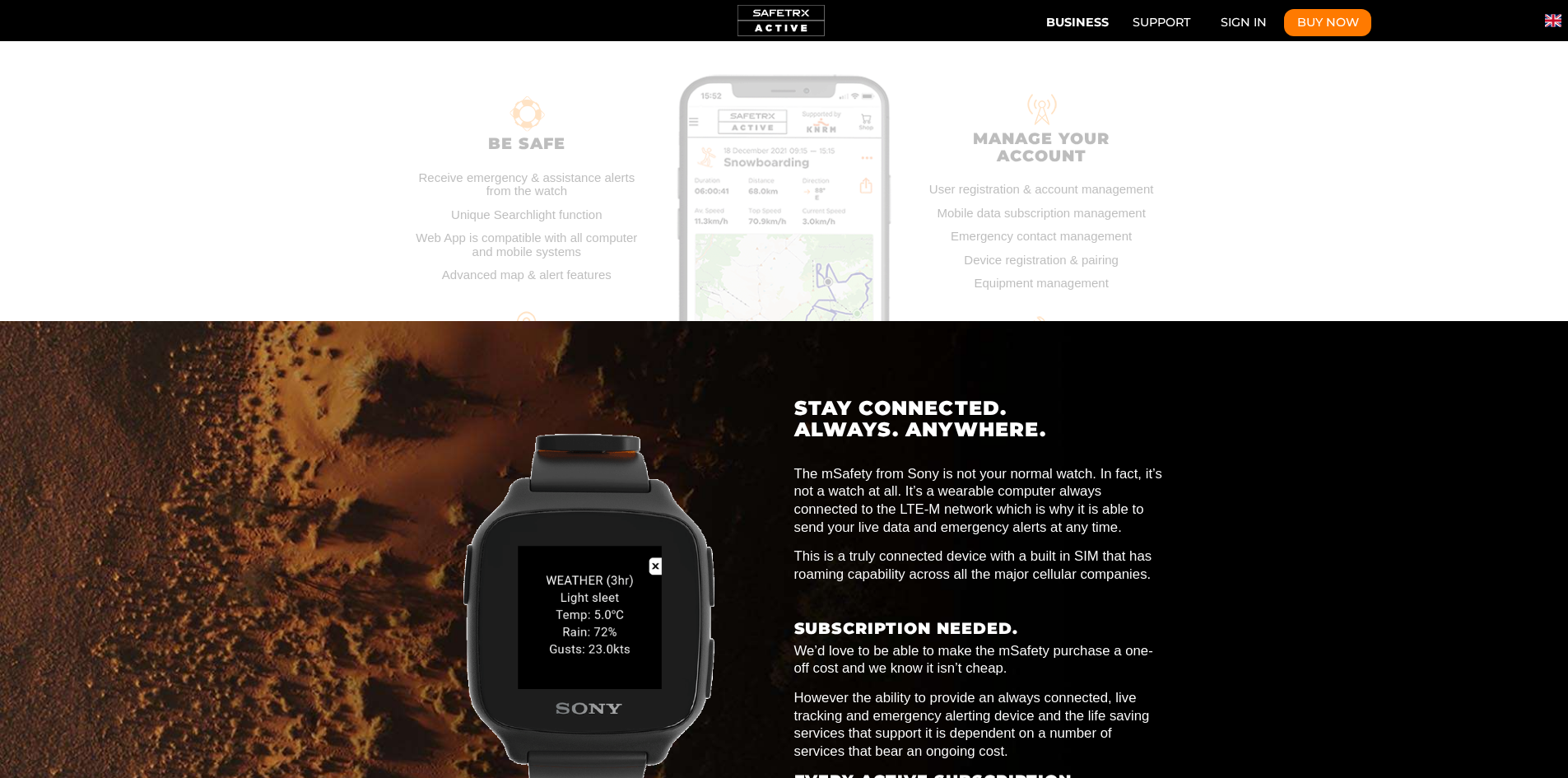
click at [958, 642] on p "We’d love to be able to make the mSafety purchase a one-off cost and we know it…" at bounding box center [980, 660] width 371 height 36
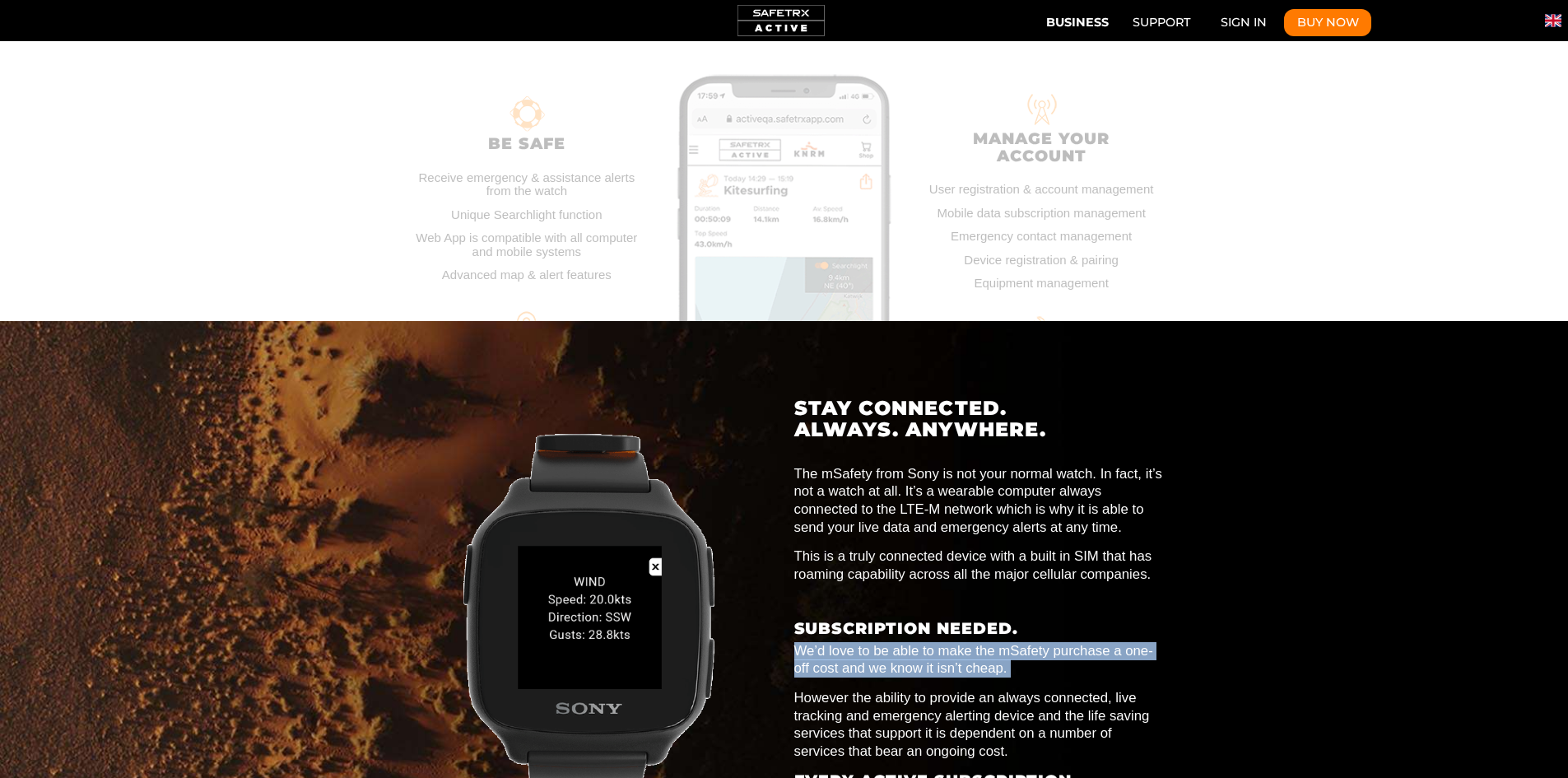
click at [958, 642] on p "We’d love to be able to make the mSafety purchase a one-off cost and we know it…" at bounding box center [980, 660] width 371 height 36
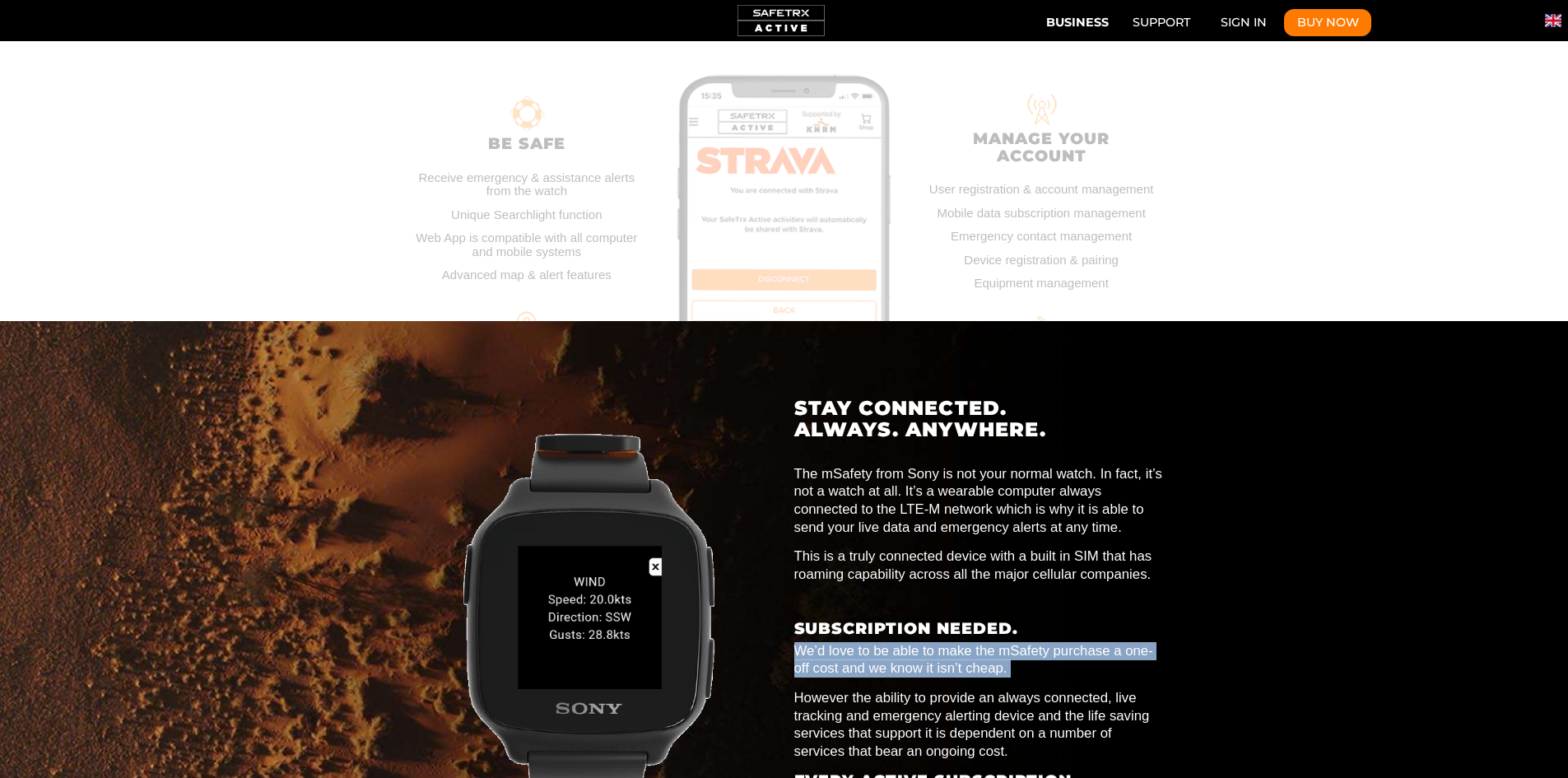
click at [954, 642] on p "We’d love to be able to make the mSafety purchase a one-off cost and we know it…" at bounding box center [980, 660] width 371 height 36
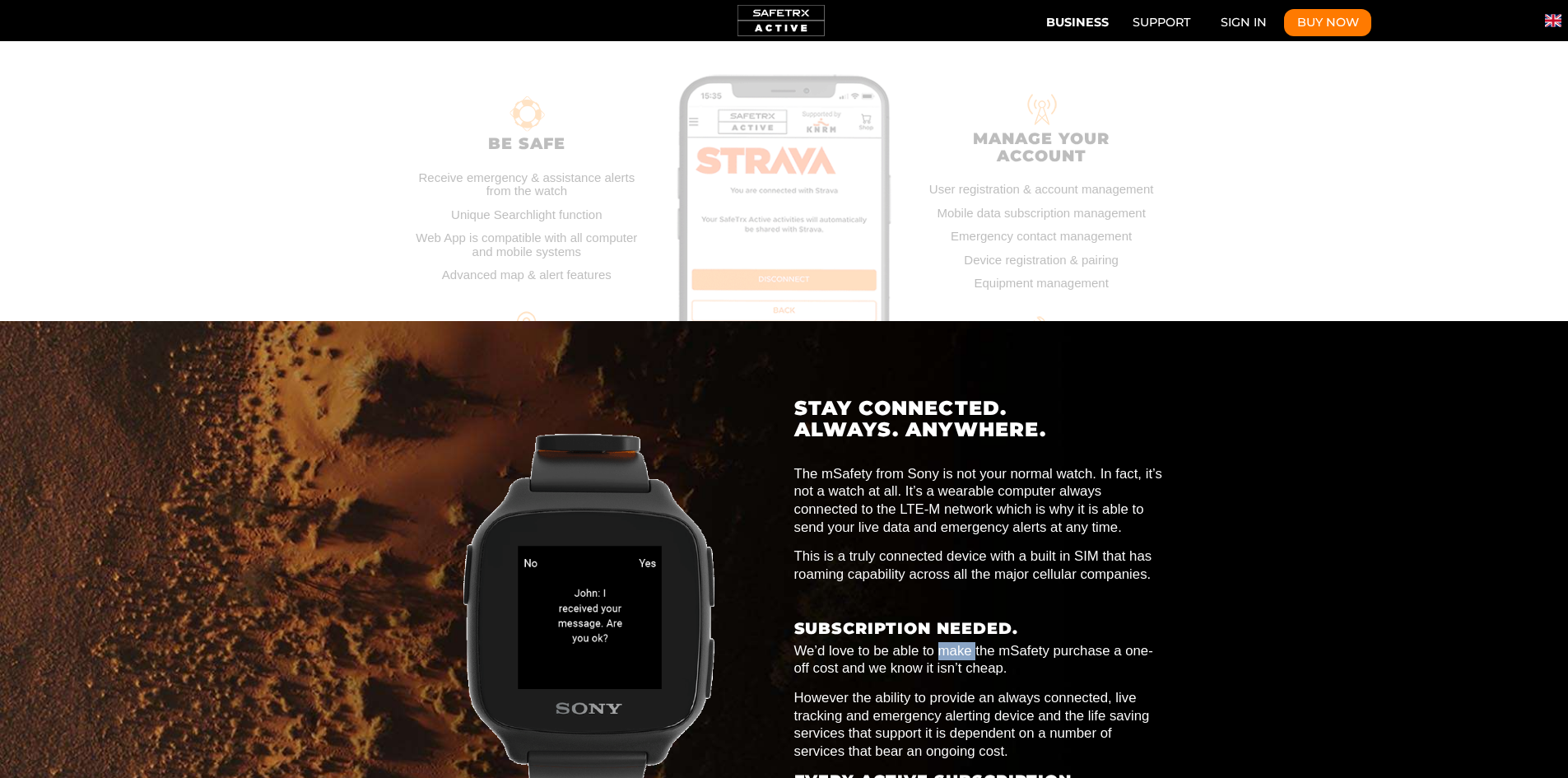
click at [954, 642] on p "We’d love to be able to make the mSafety purchase a one-off cost and we know it…" at bounding box center [980, 660] width 371 height 36
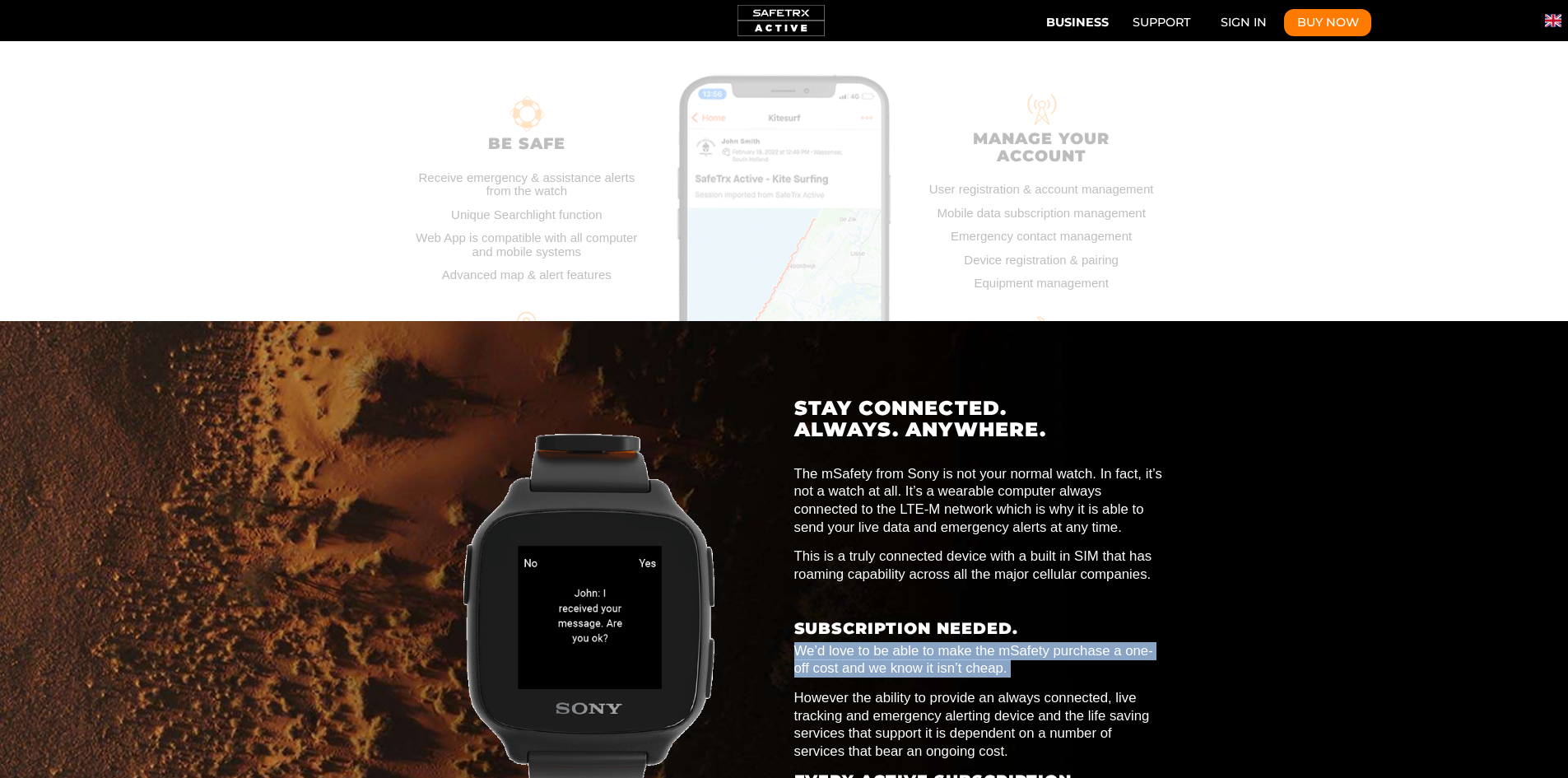
click at [954, 642] on p "We’d love to be able to make the mSafety purchase a one-off cost and we know it…" at bounding box center [980, 660] width 371 height 36
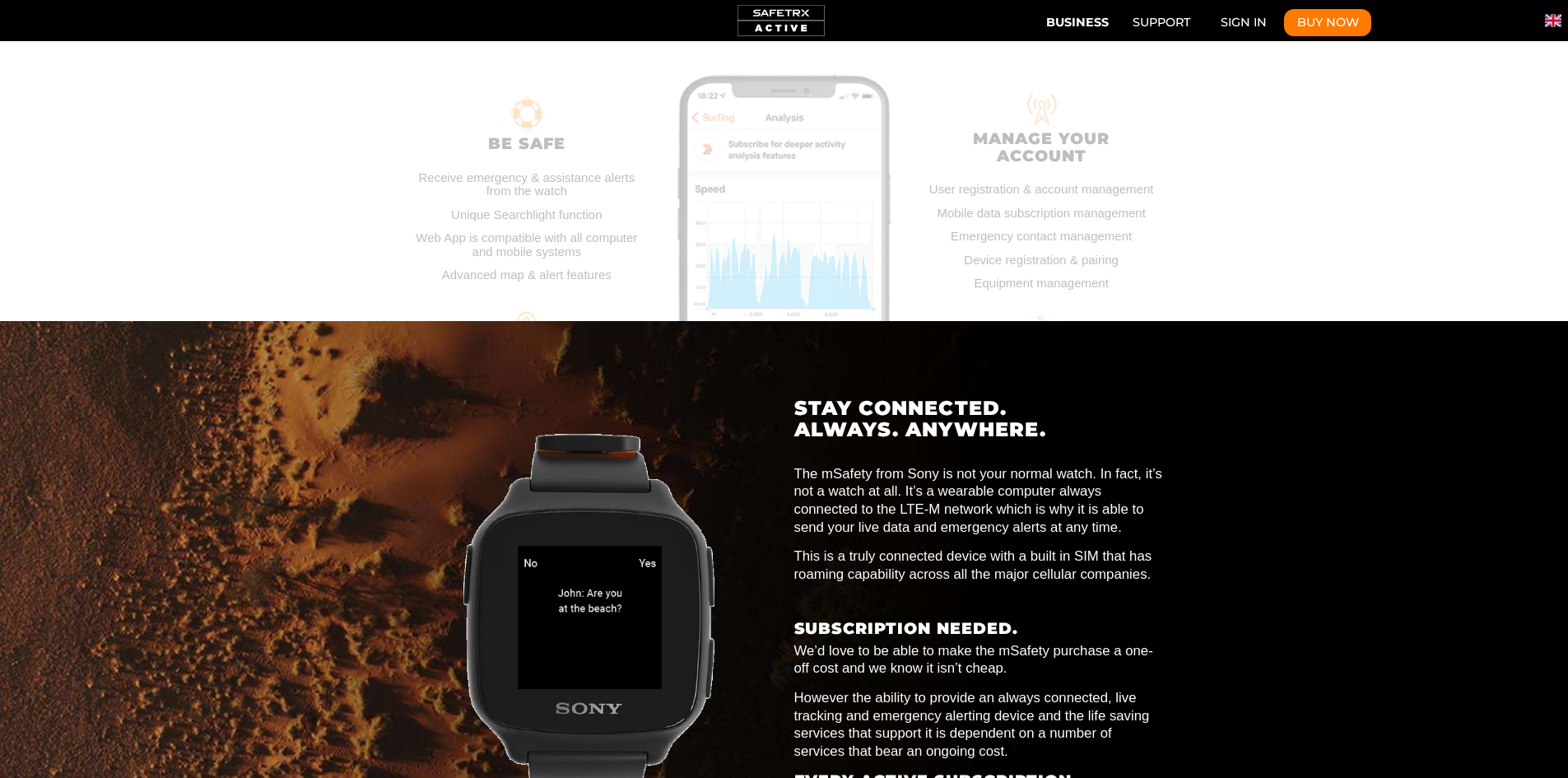
click at [1106, 690] on p "However the ability to provide an always connected, live tracking and emergency…" at bounding box center [980, 725] width 371 height 71
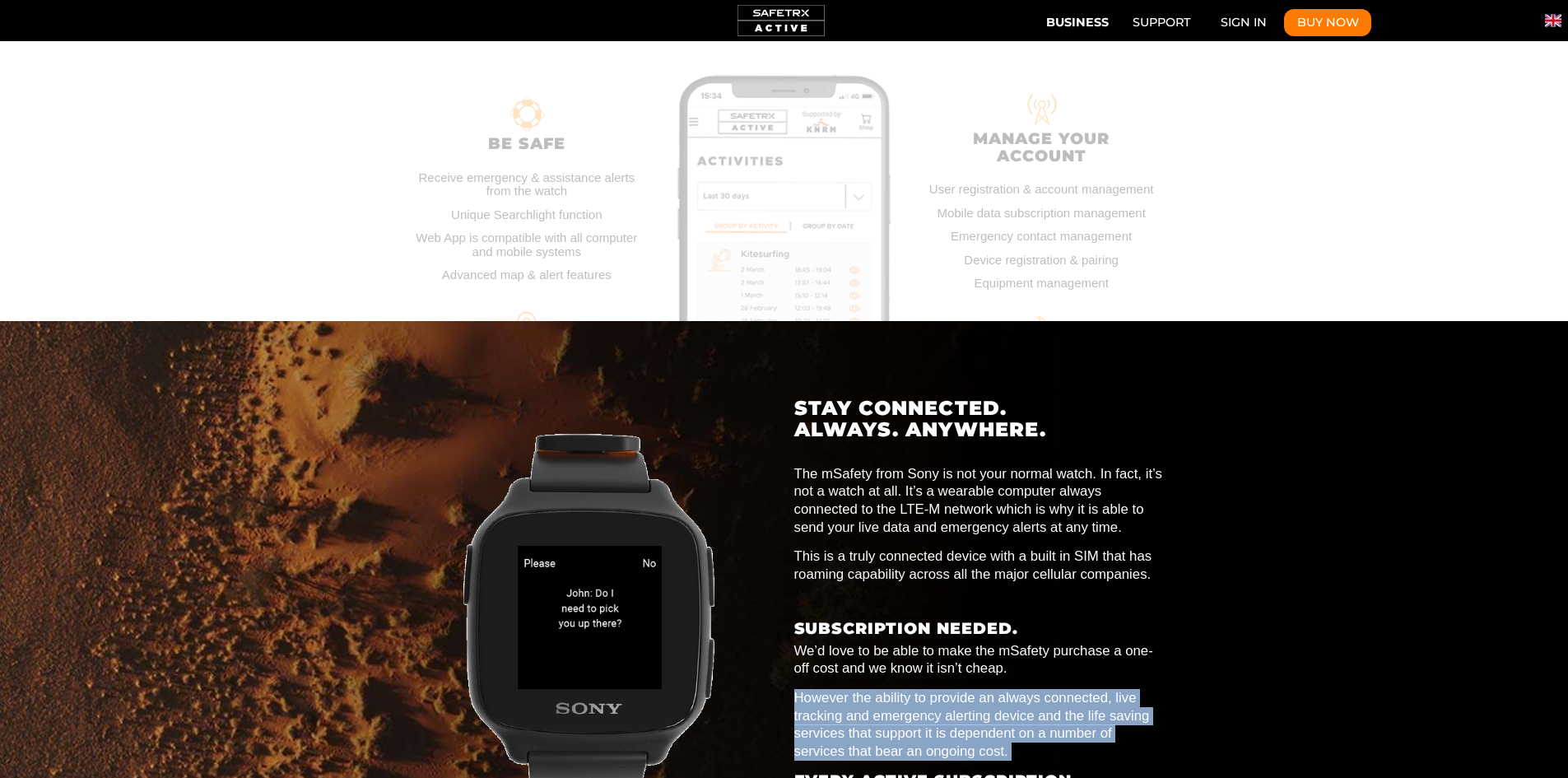
click at [1106, 690] on p "However the ability to provide an always connected, live tracking and emergency…" at bounding box center [980, 725] width 371 height 71
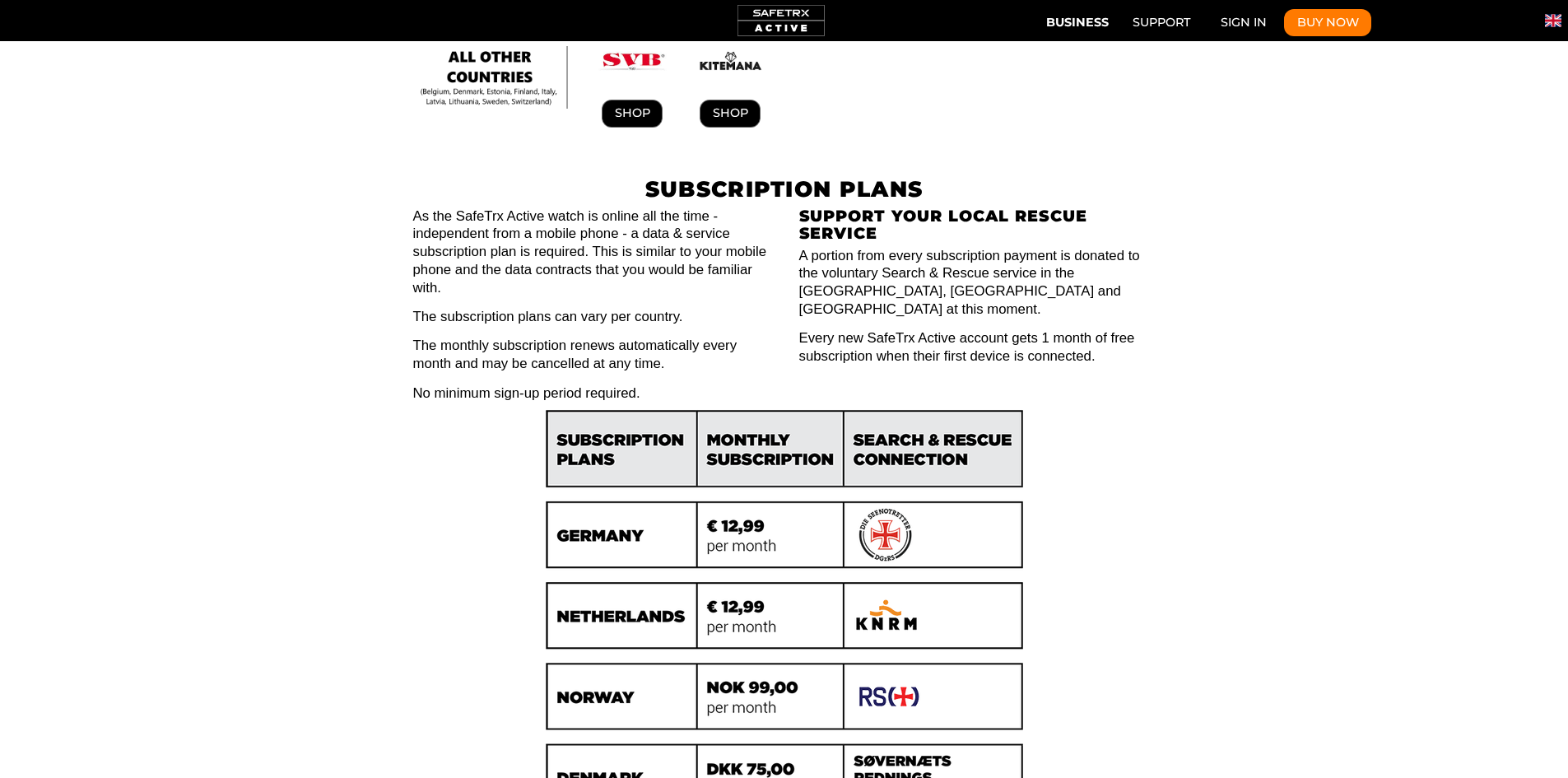
click at [730, 576] on img "Subscription Plans" at bounding box center [784, 651] width 494 height 499
click at [730, 577] on img "Subscription Plans" at bounding box center [784, 651] width 494 height 499
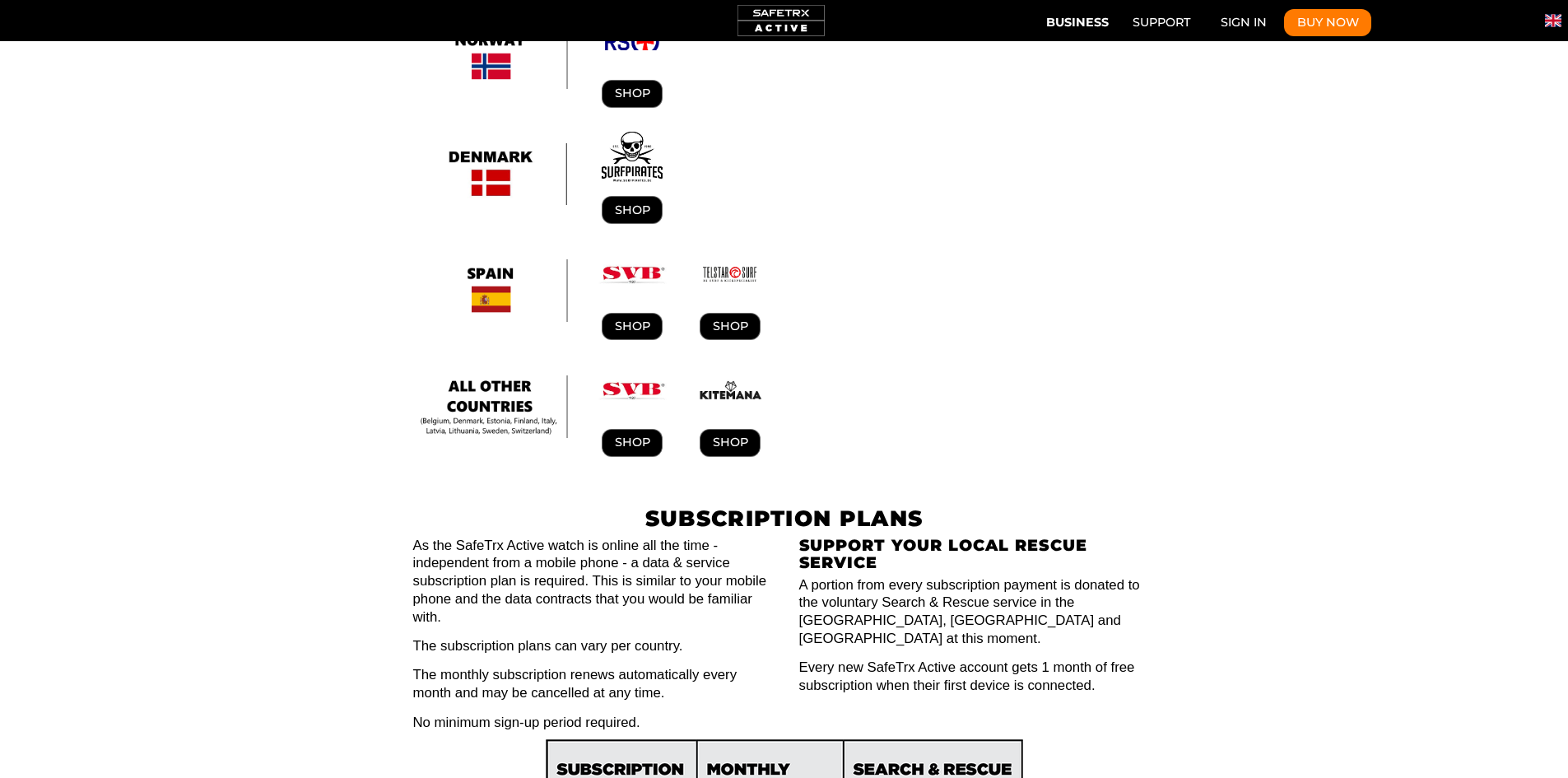
click at [705, 537] on p "As the SafeTrx Active watch is online all the time - independent from a mobile …" at bounding box center [591, 581] width 356 height 90
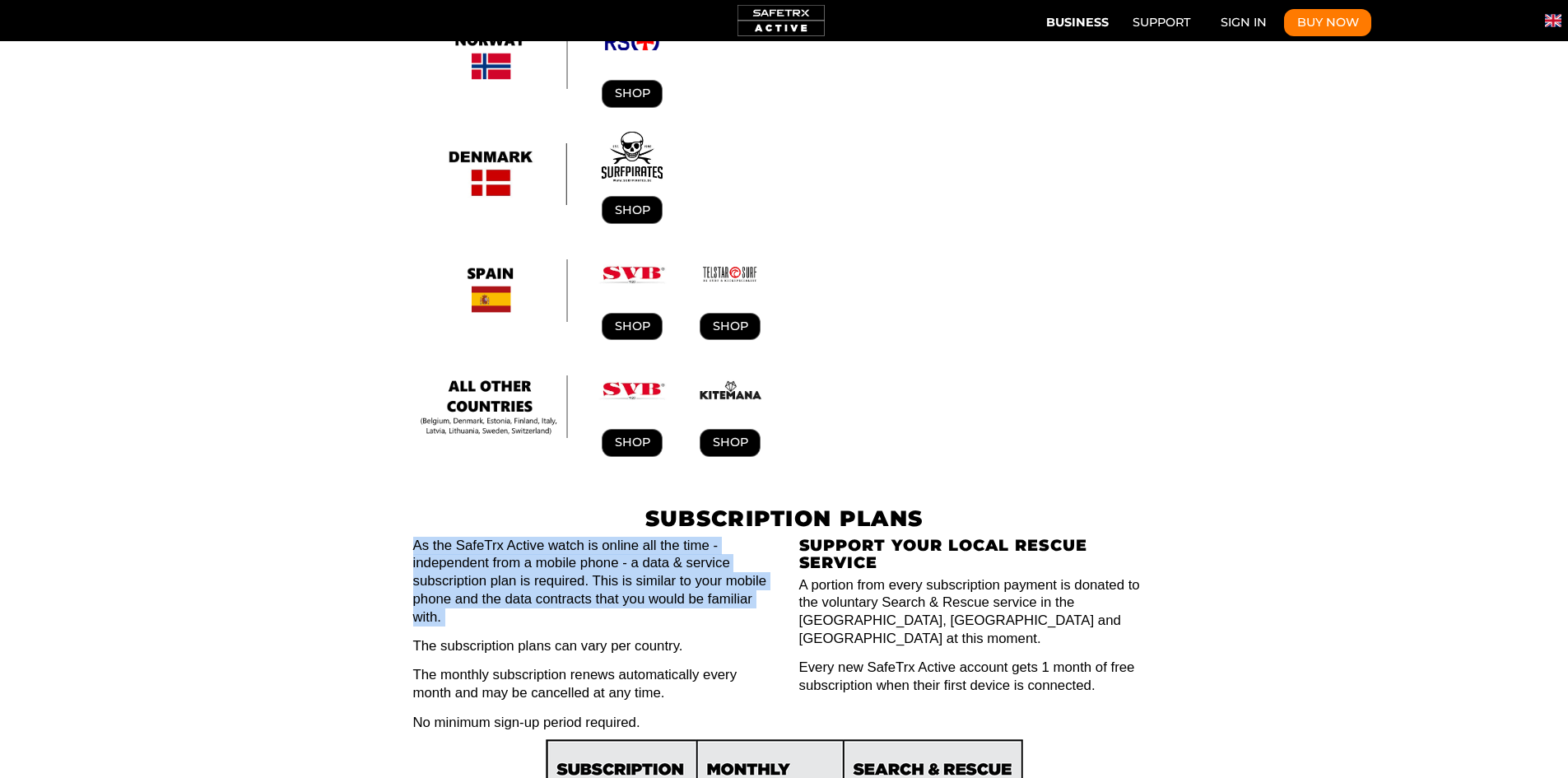
click at [705, 537] on p "As the SafeTrx Active watch is online all the time - independent from a mobile …" at bounding box center [591, 581] width 356 height 90
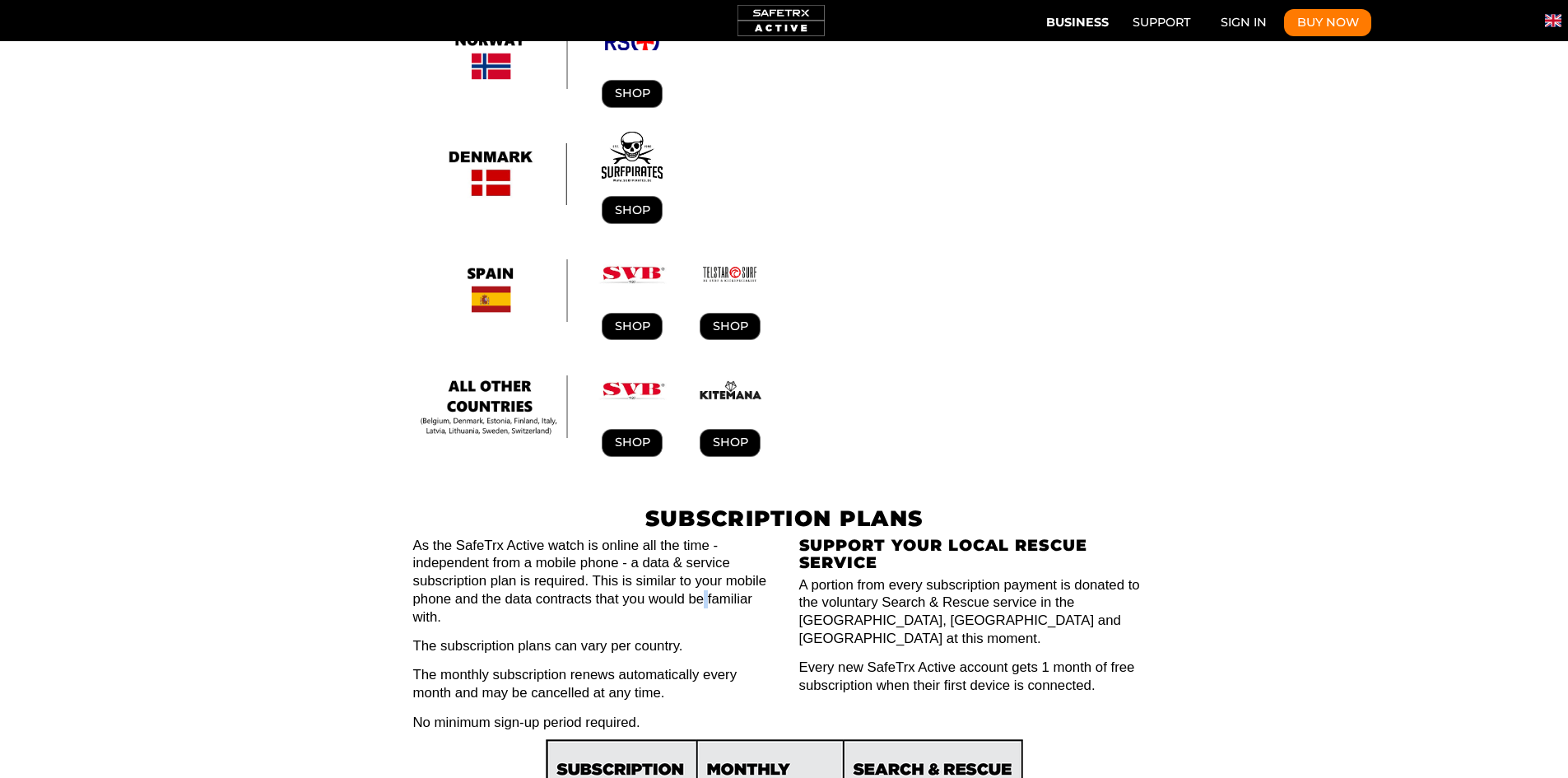
click at [705, 537] on p "As the SafeTrx Active watch is online all the time - independent from a mobile …" at bounding box center [591, 581] width 356 height 90
click at [626, 638] on p "The subscription plans can vary per country." at bounding box center [591, 647] width 356 height 19
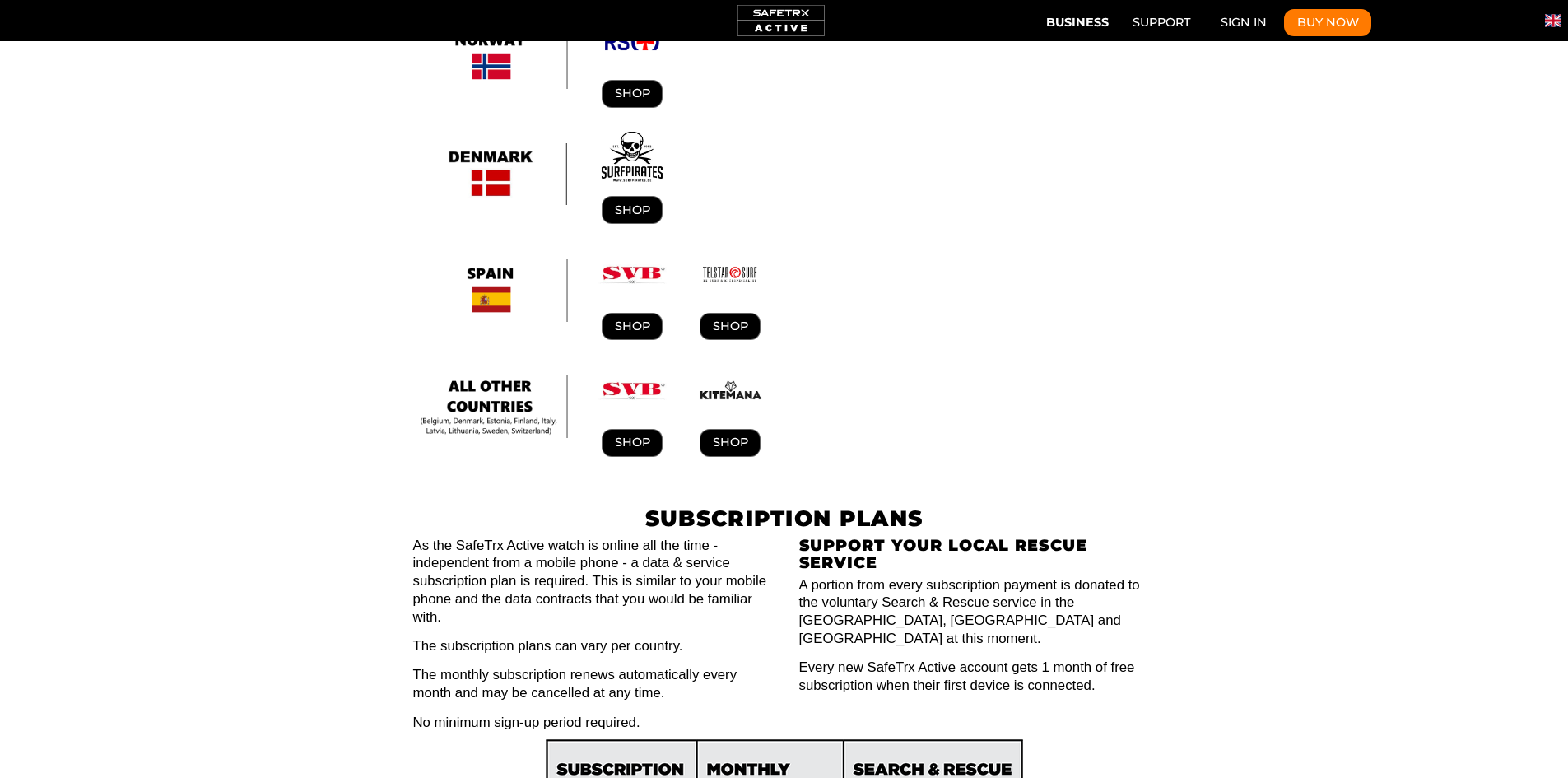
click at [632, 667] on p "The monthly subscription renews automatically every month and may be cancelled …" at bounding box center [591, 684] width 356 height 36
click at [860, 577] on p "A portion from every subscription payment is donated to the voluntary Search & …" at bounding box center [978, 612] width 356 height 71
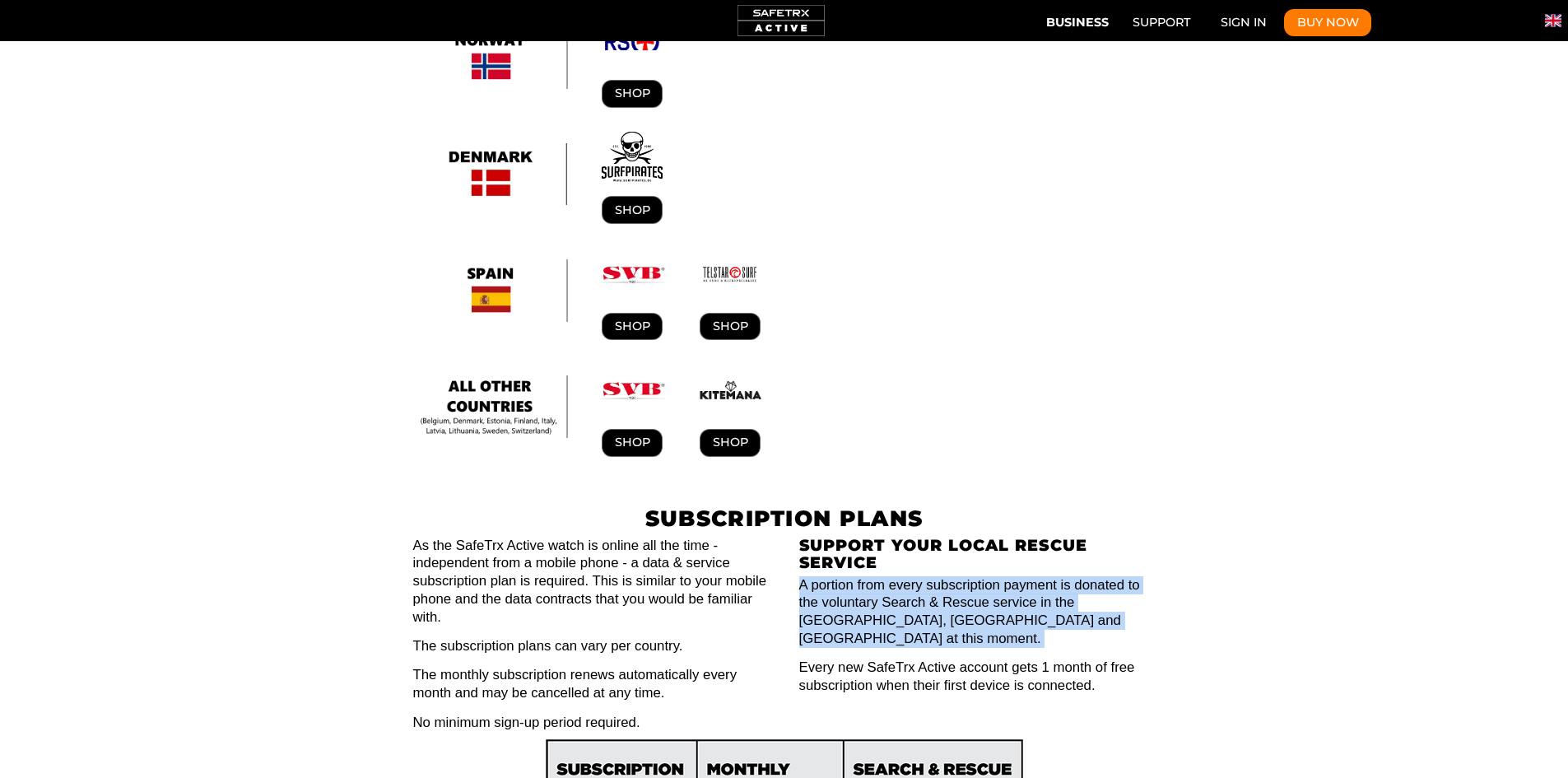
click at [861, 577] on p "A portion from every subscription payment is donated to the voluntary Search & …" at bounding box center [978, 612] width 356 height 71
click at [849, 577] on p "A portion from every subscription payment is donated to the voluntary Search & …" at bounding box center [978, 612] width 356 height 71
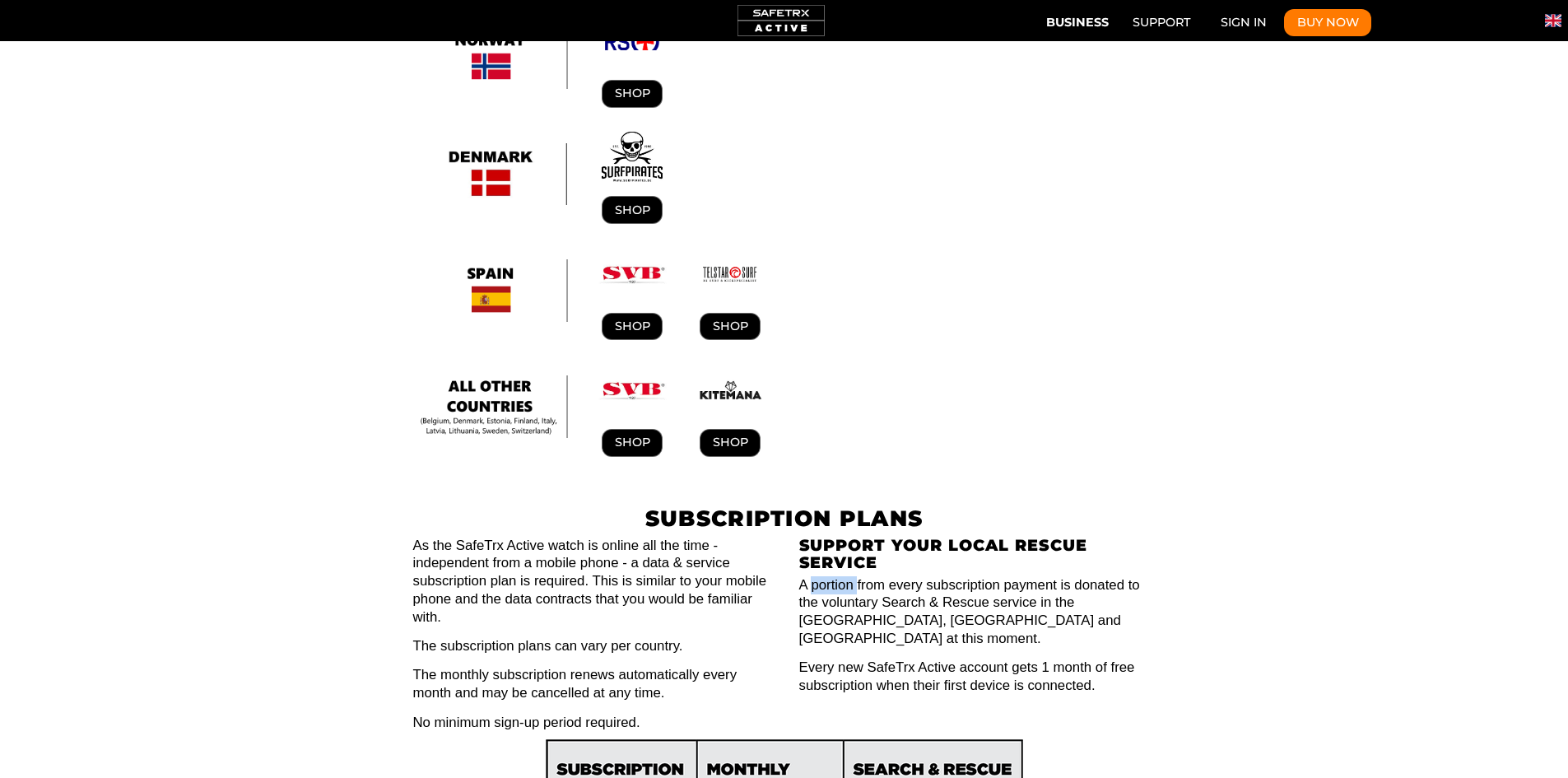
click at [848, 577] on p "A portion from every subscription payment is donated to the voluntary Search & …" at bounding box center [978, 612] width 356 height 71
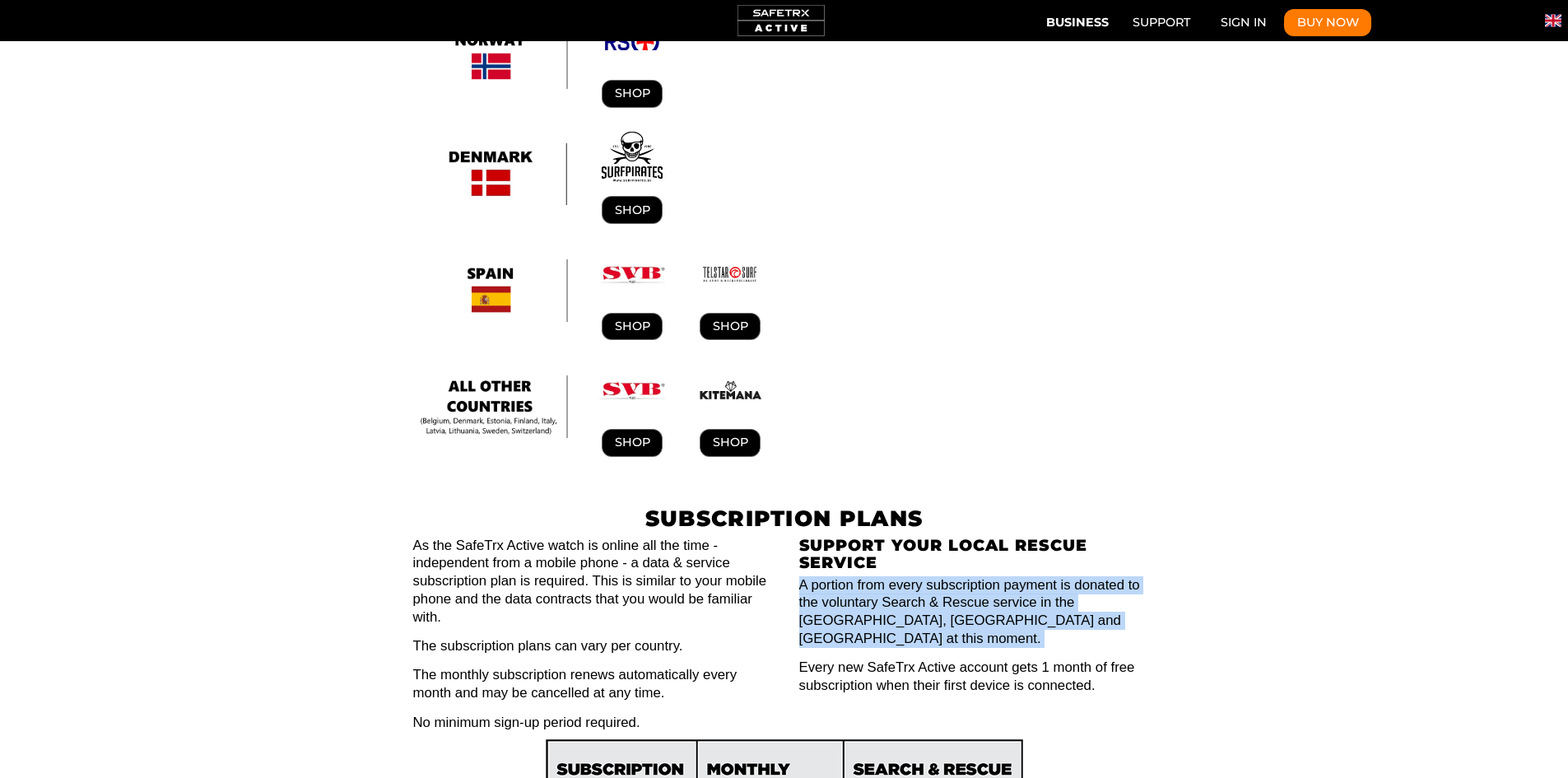
click at [848, 577] on p "A portion from every subscription payment is donated to the voluntary Search & …" at bounding box center [978, 612] width 356 height 71
